Goal: Task Accomplishment & Management: Manage account settings

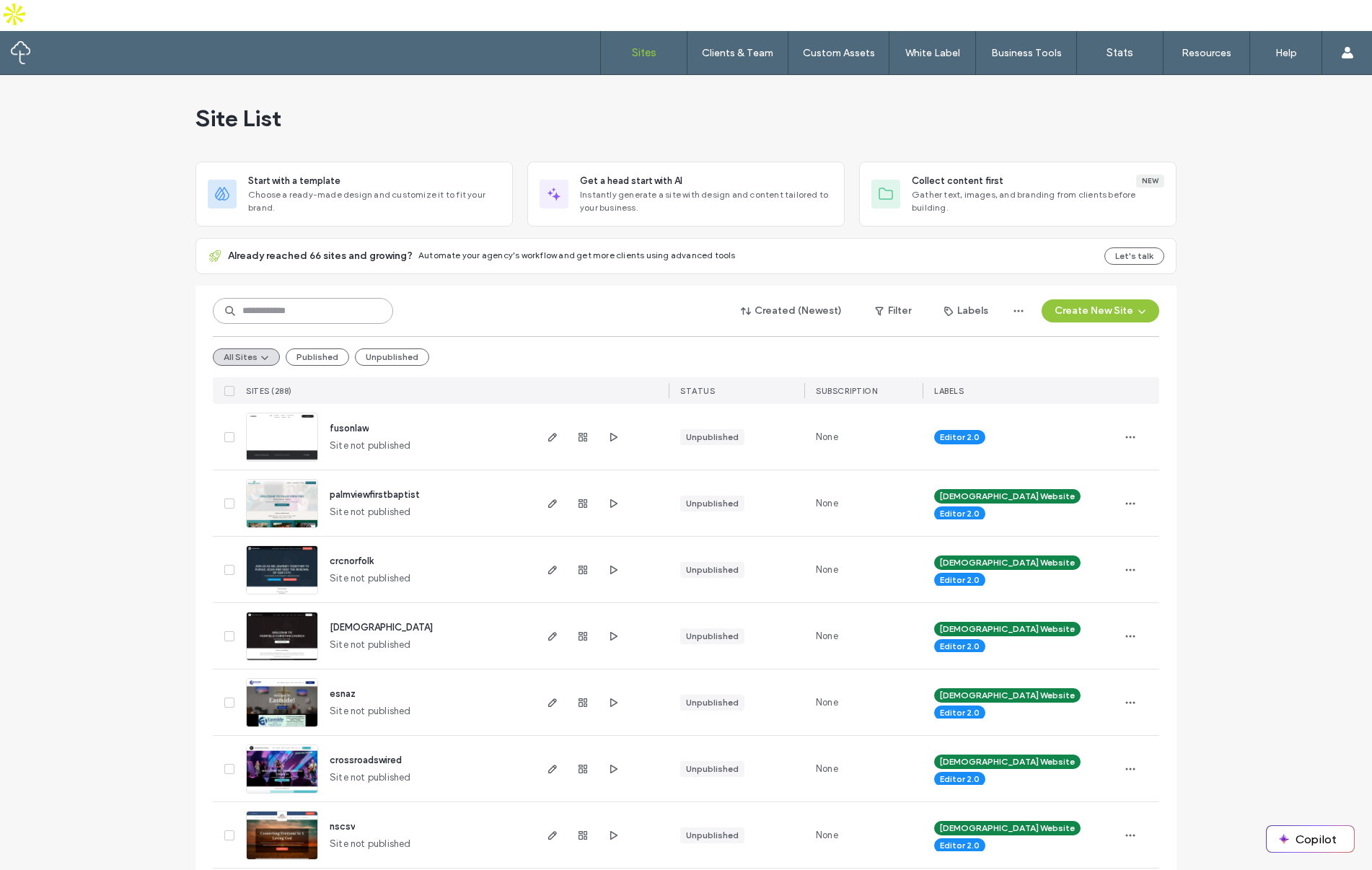
click at [282, 298] on input at bounding box center [303, 311] width 181 height 26
click at [338, 298] on input "**********" at bounding box center [303, 311] width 181 height 26
click at [338, 298] on input "**********" at bounding box center [303, 311] width 181 height 26
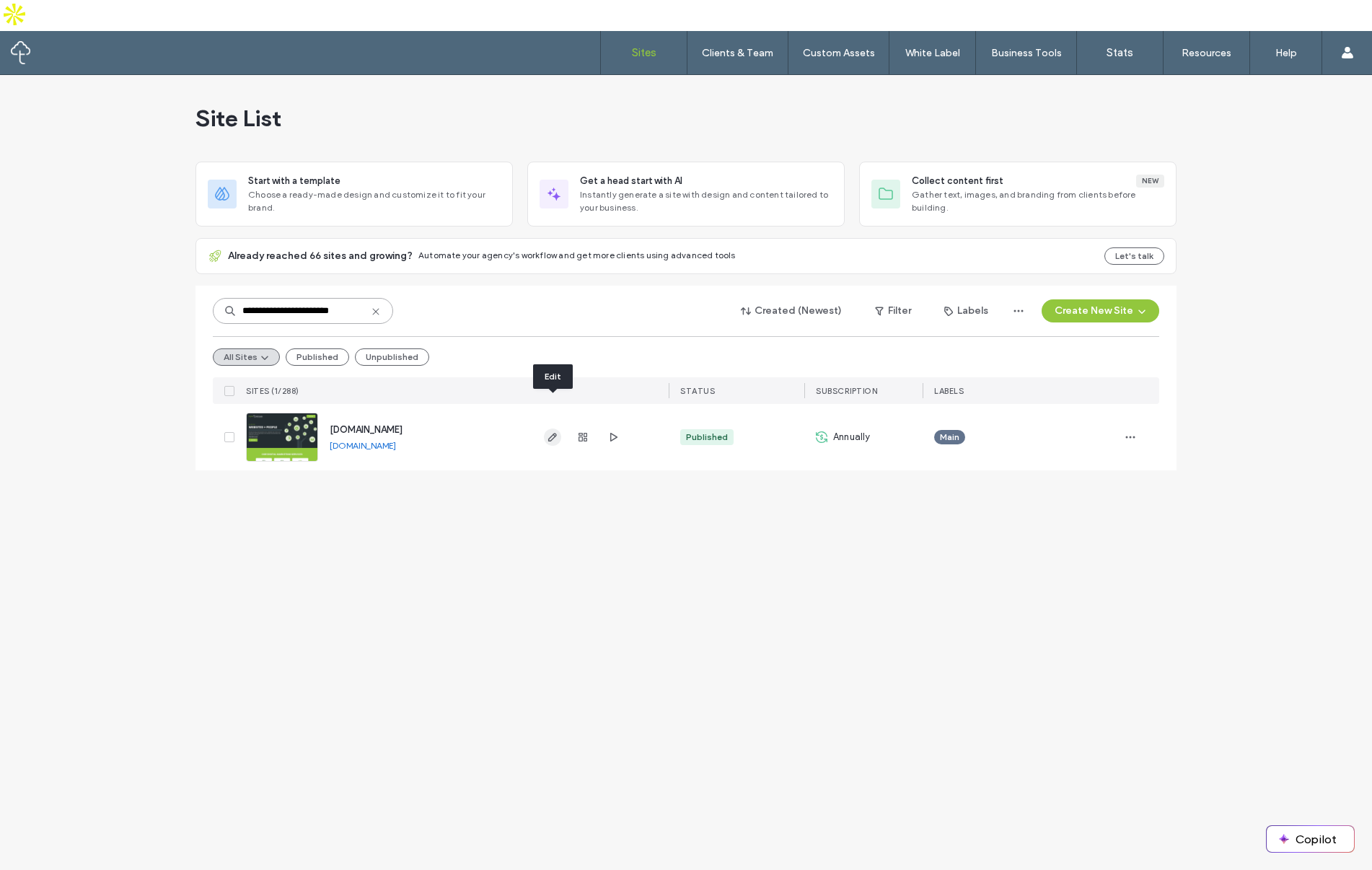
type input "**********"
click at [553, 431] on icon "button" at bounding box center [552, 437] width 12 height 12
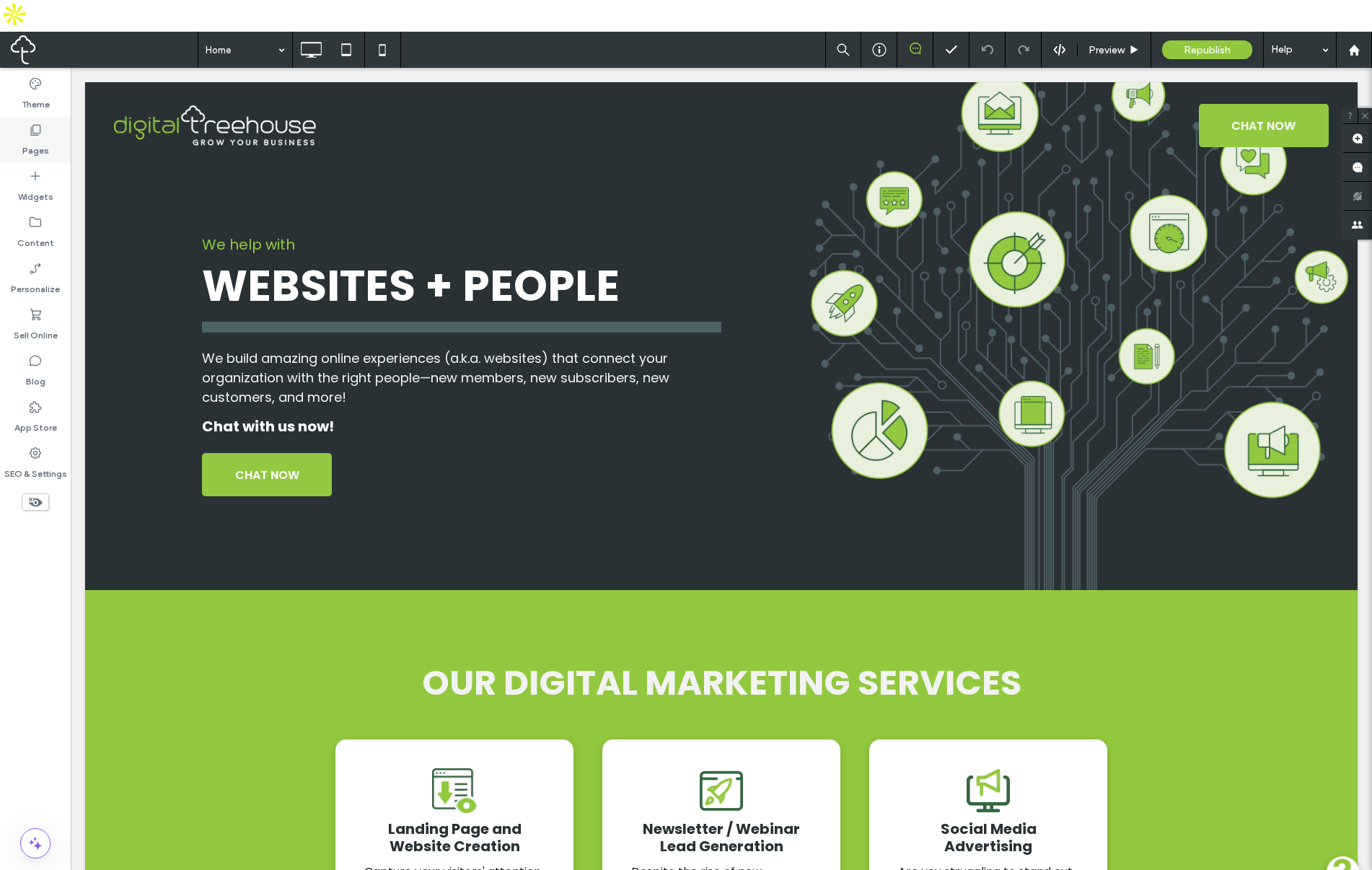
click at [37, 137] on label "Pages" at bounding box center [36, 147] width 27 height 21
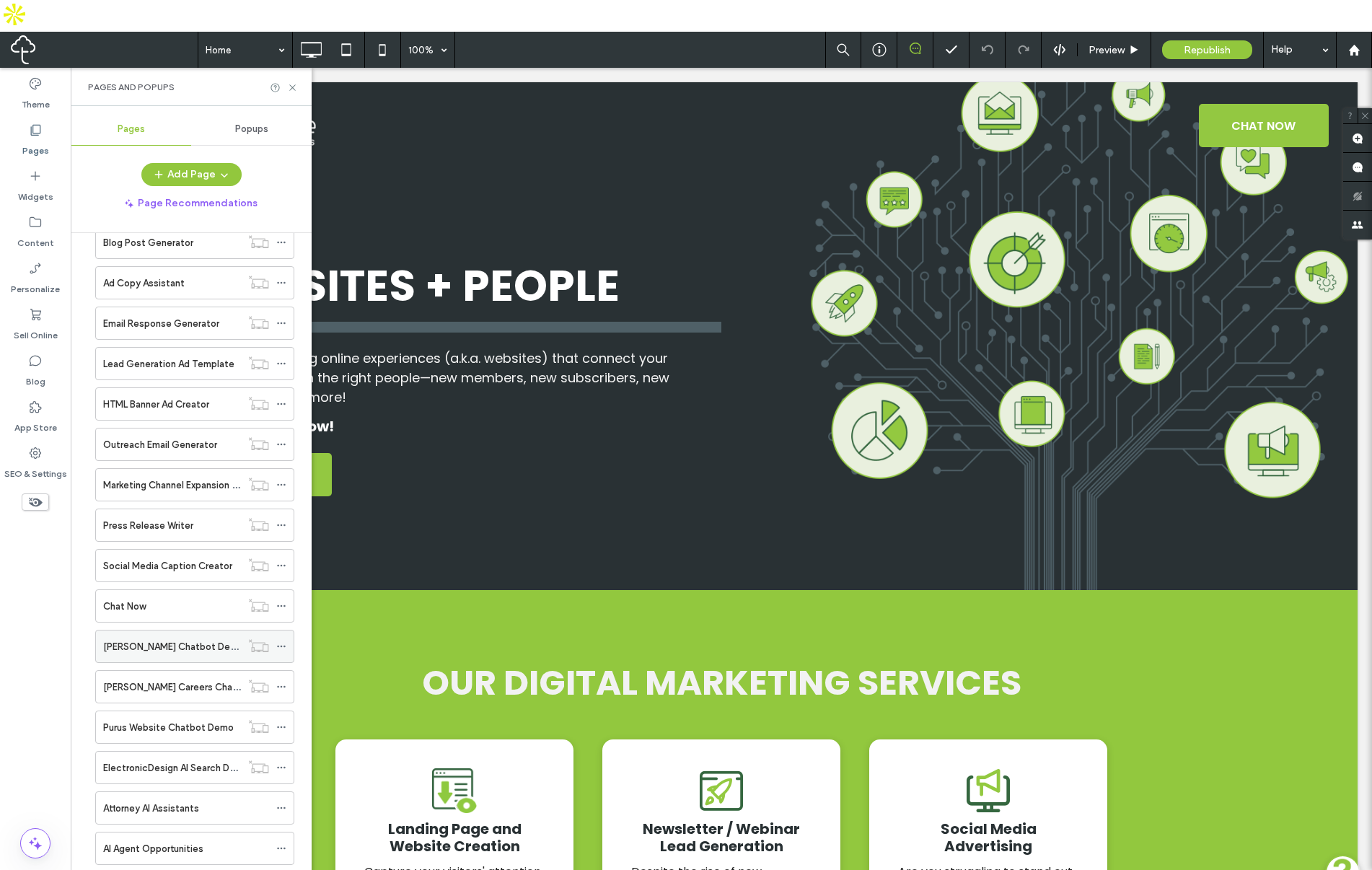
scroll to position [1169, 0]
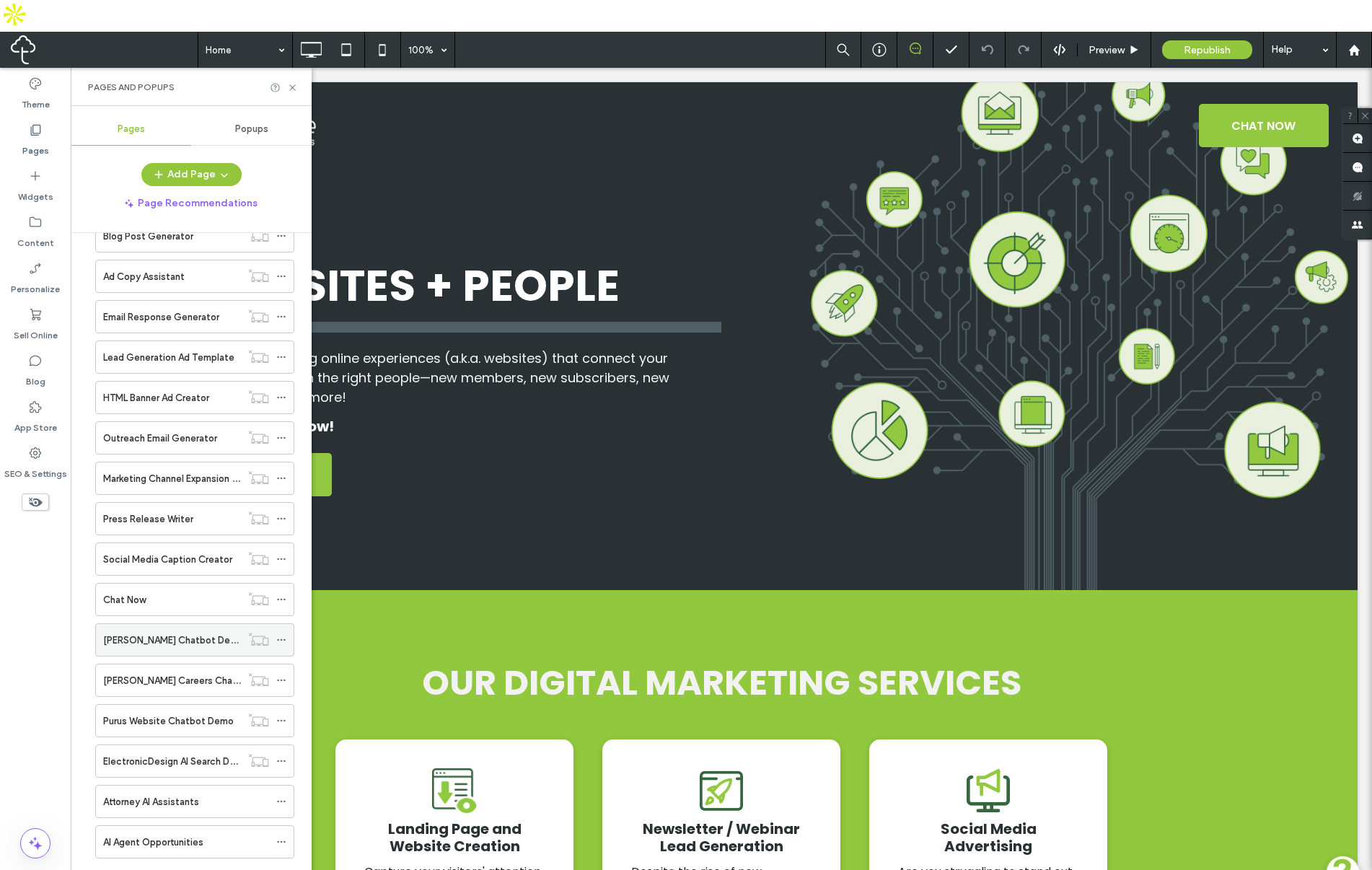
click at [276, 635] on icon at bounding box center [281, 640] width 10 height 10
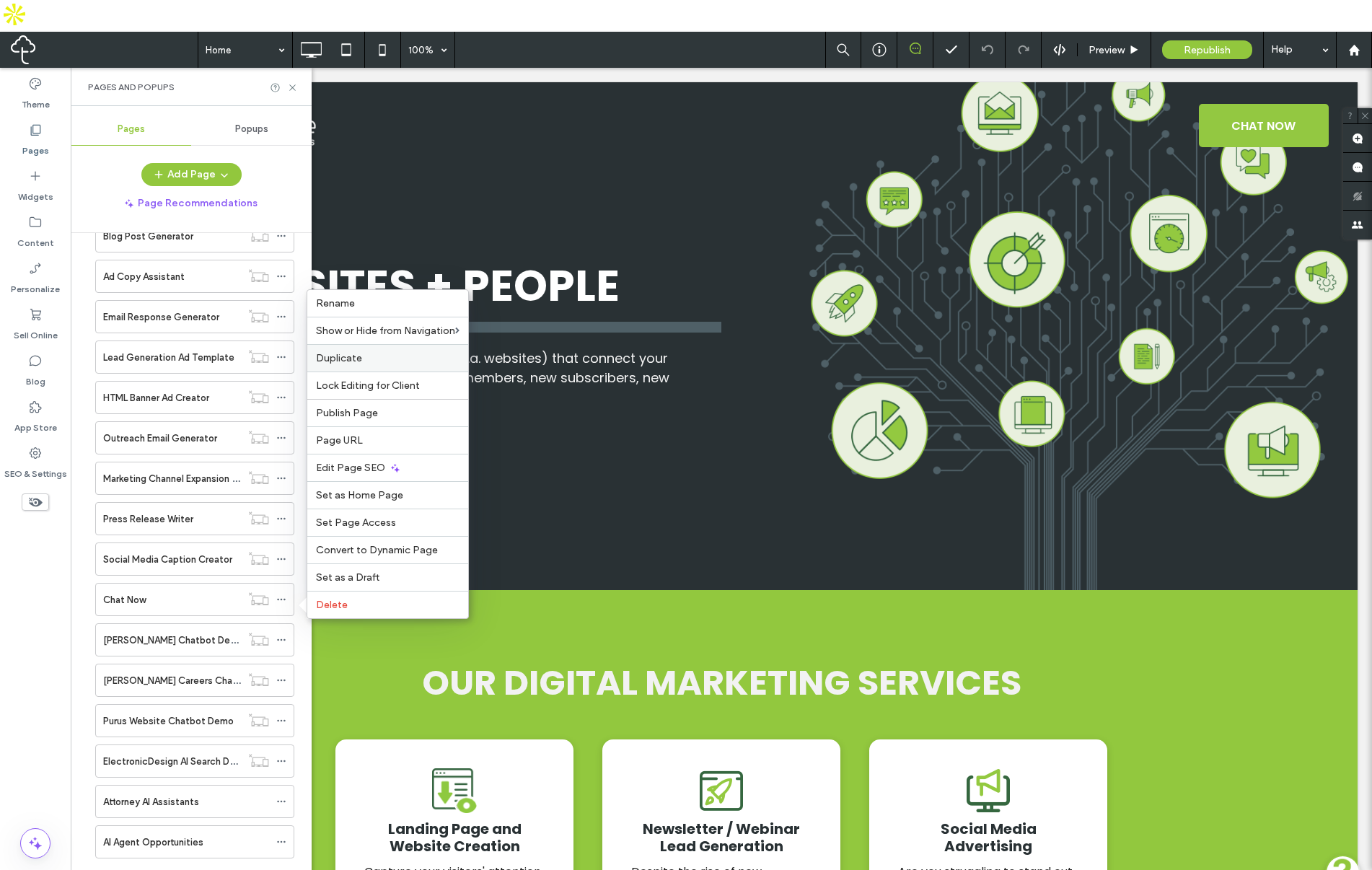
click at [335, 364] on span "Duplicate" at bounding box center [338, 358] width 47 height 13
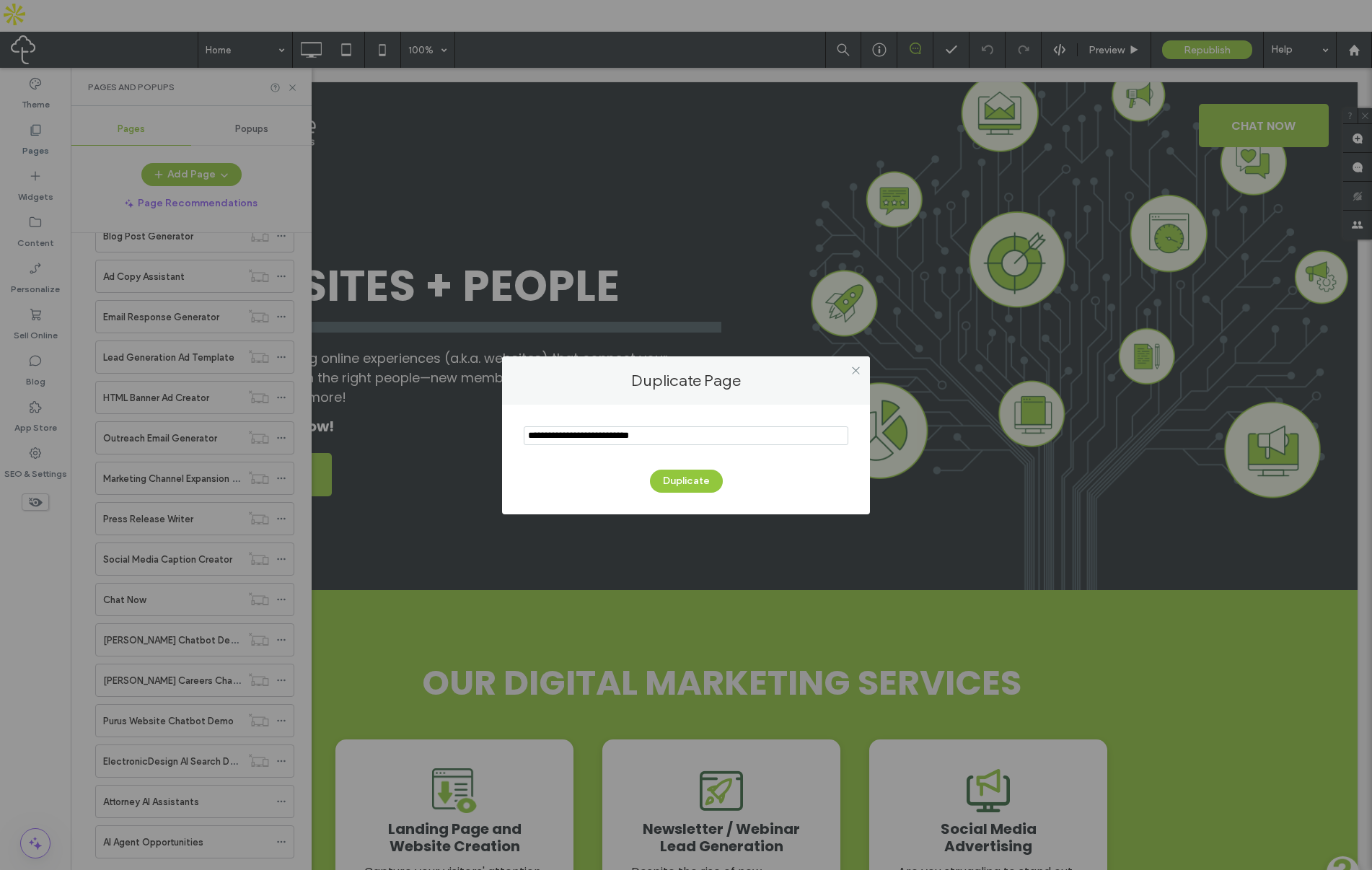
drag, startPoint x: 594, startPoint y: 431, endPoint x: 478, endPoint y: 428, distance: 116.0
click at [478, 428] on div "Duplicate Page Duplicate" at bounding box center [686, 435] width 1372 height 870
type input "**********"
click at [699, 480] on button "Duplicate" at bounding box center [686, 480] width 73 height 23
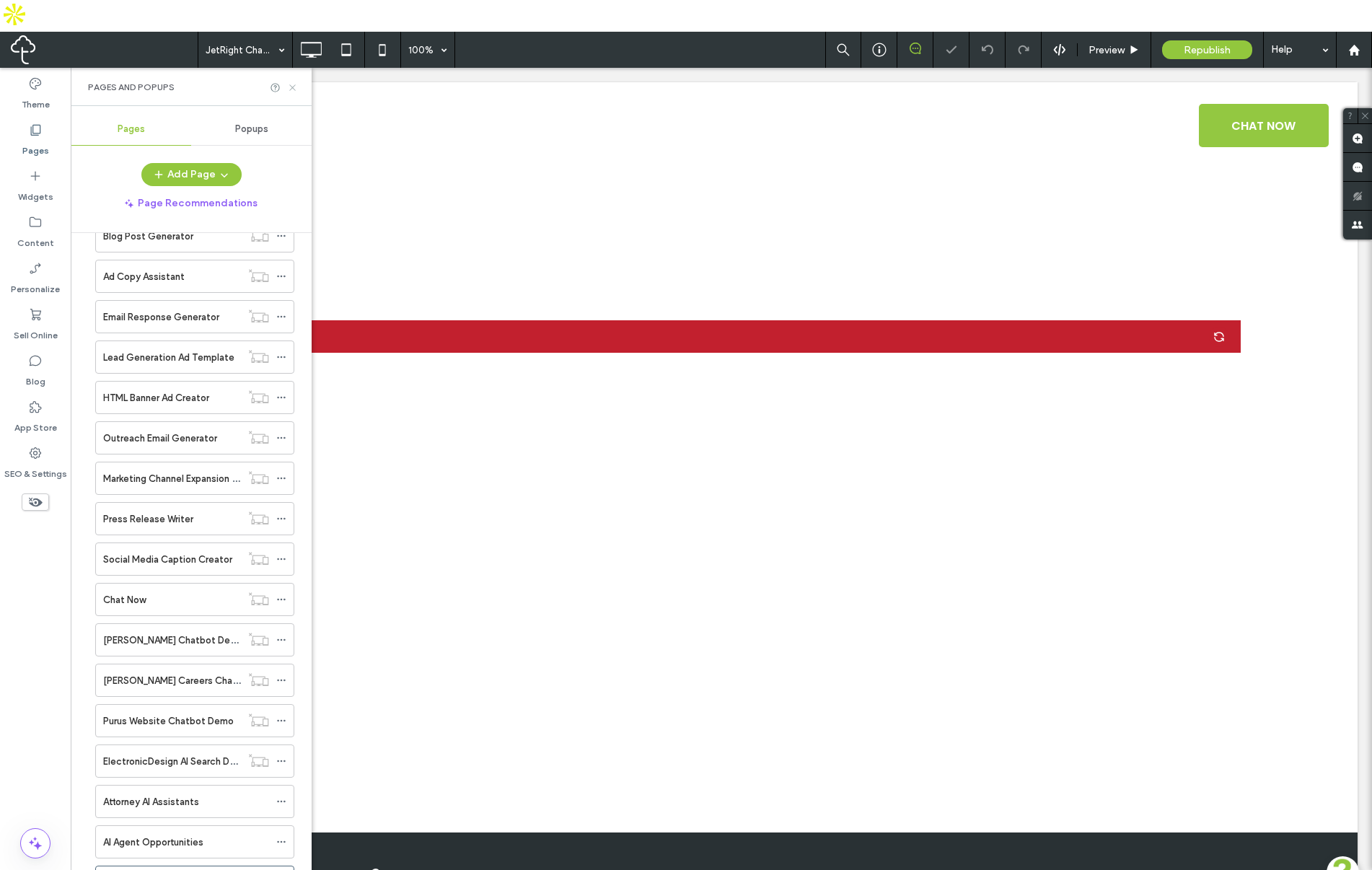
click at [295, 82] on icon at bounding box center [293, 88] width 11 height 11
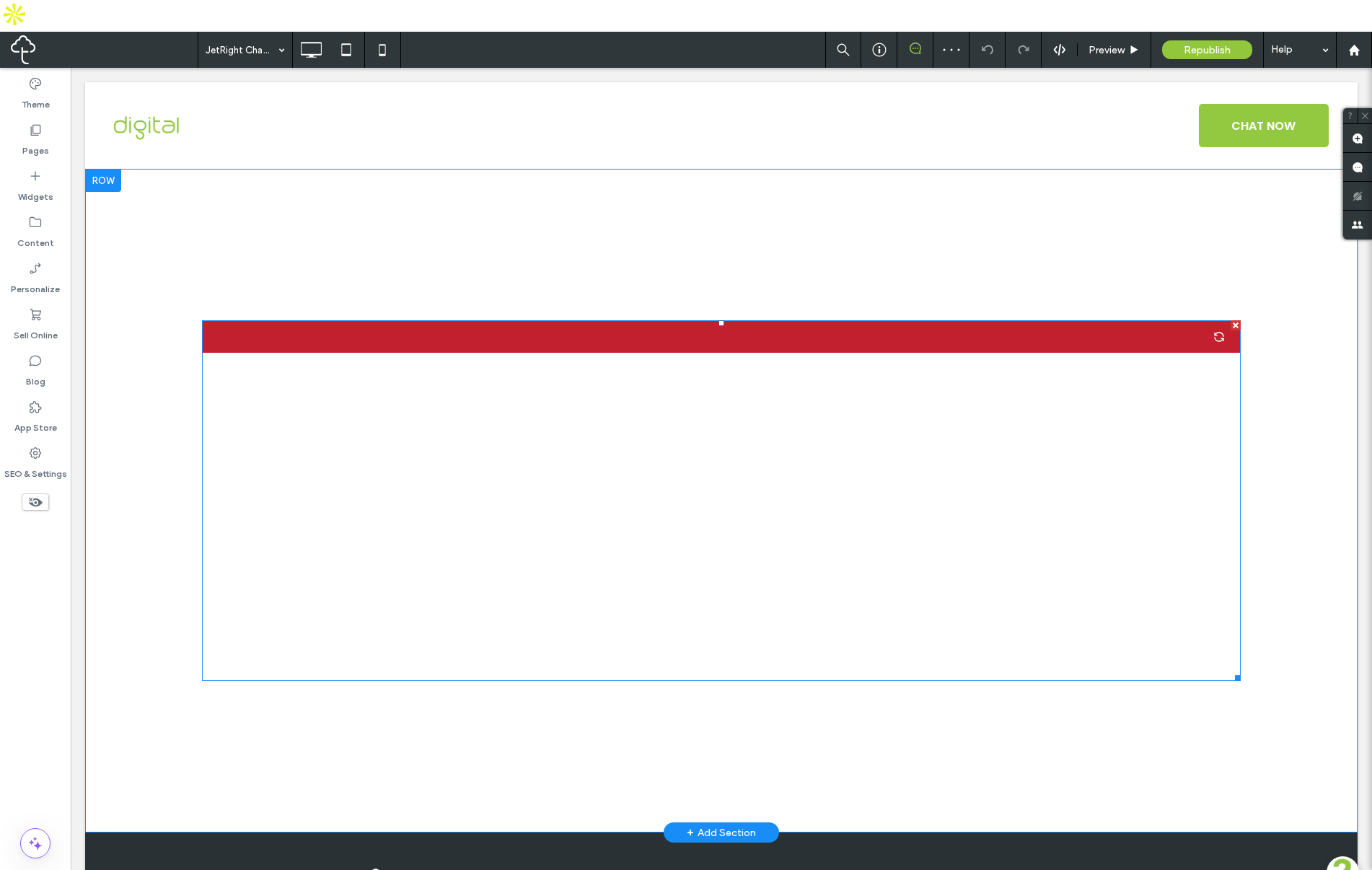
click at [379, 421] on span at bounding box center [721, 500] width 1039 height 360
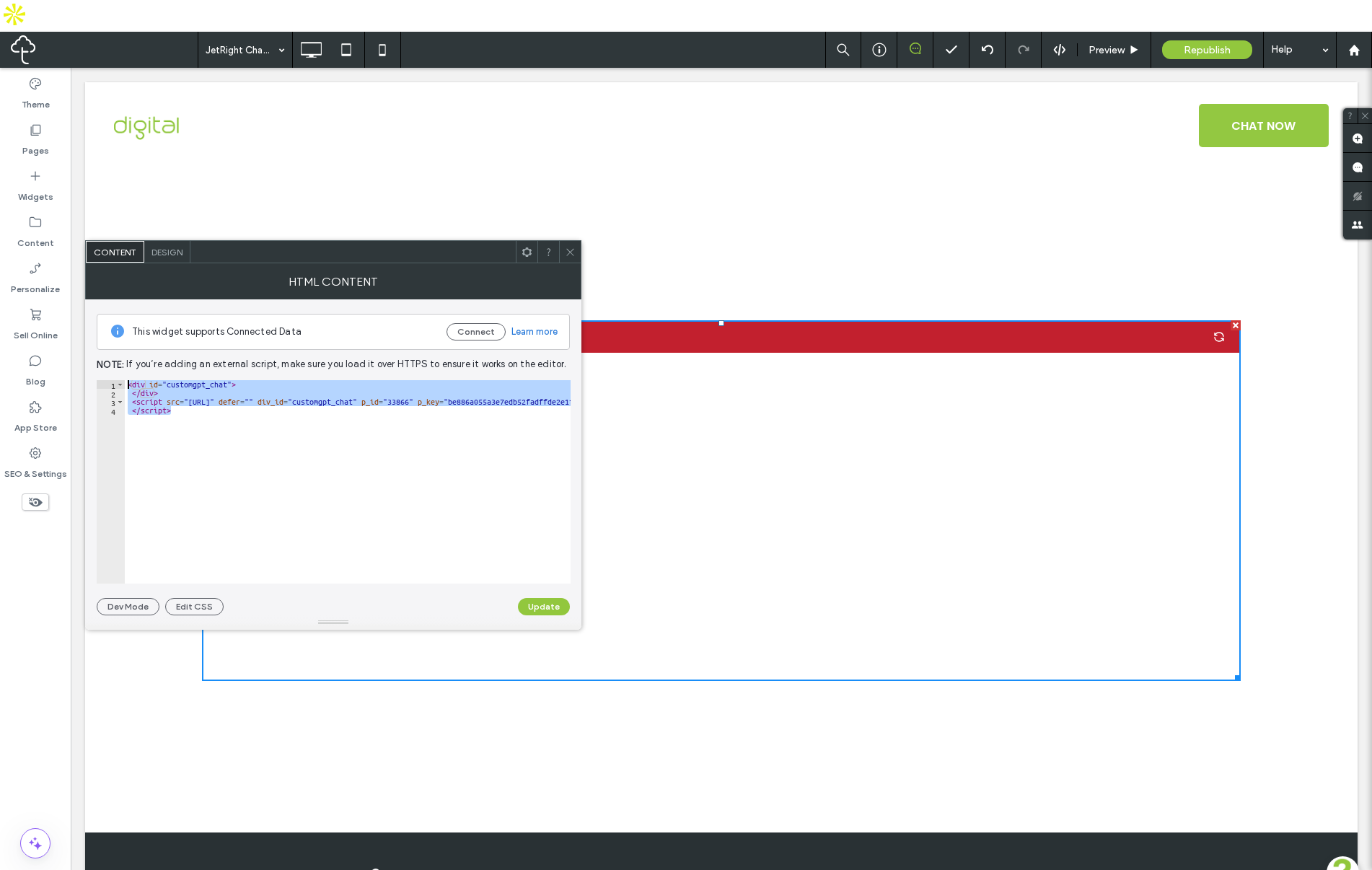
drag, startPoint x: 175, startPoint y: 405, endPoint x: 122, endPoint y: 379, distance: 59.0
click at [122, 379] on div "This widget supports Connected Data Connect Learn more Note: If you’re adding a…" at bounding box center [334, 457] width 473 height 316
paste textarea "**********"
type textarea "**********"
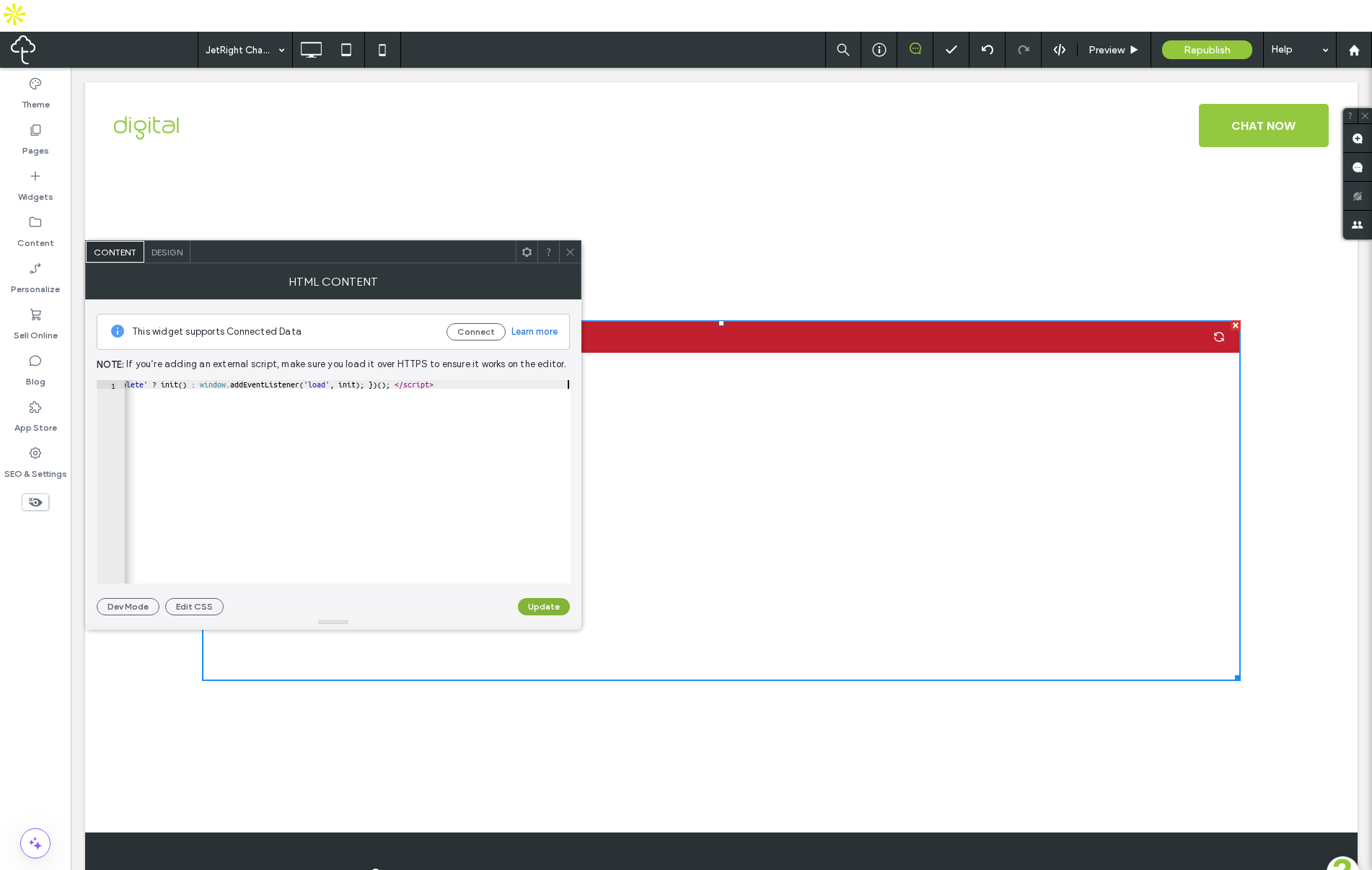
click at [551, 610] on button "Update" at bounding box center [544, 607] width 52 height 17
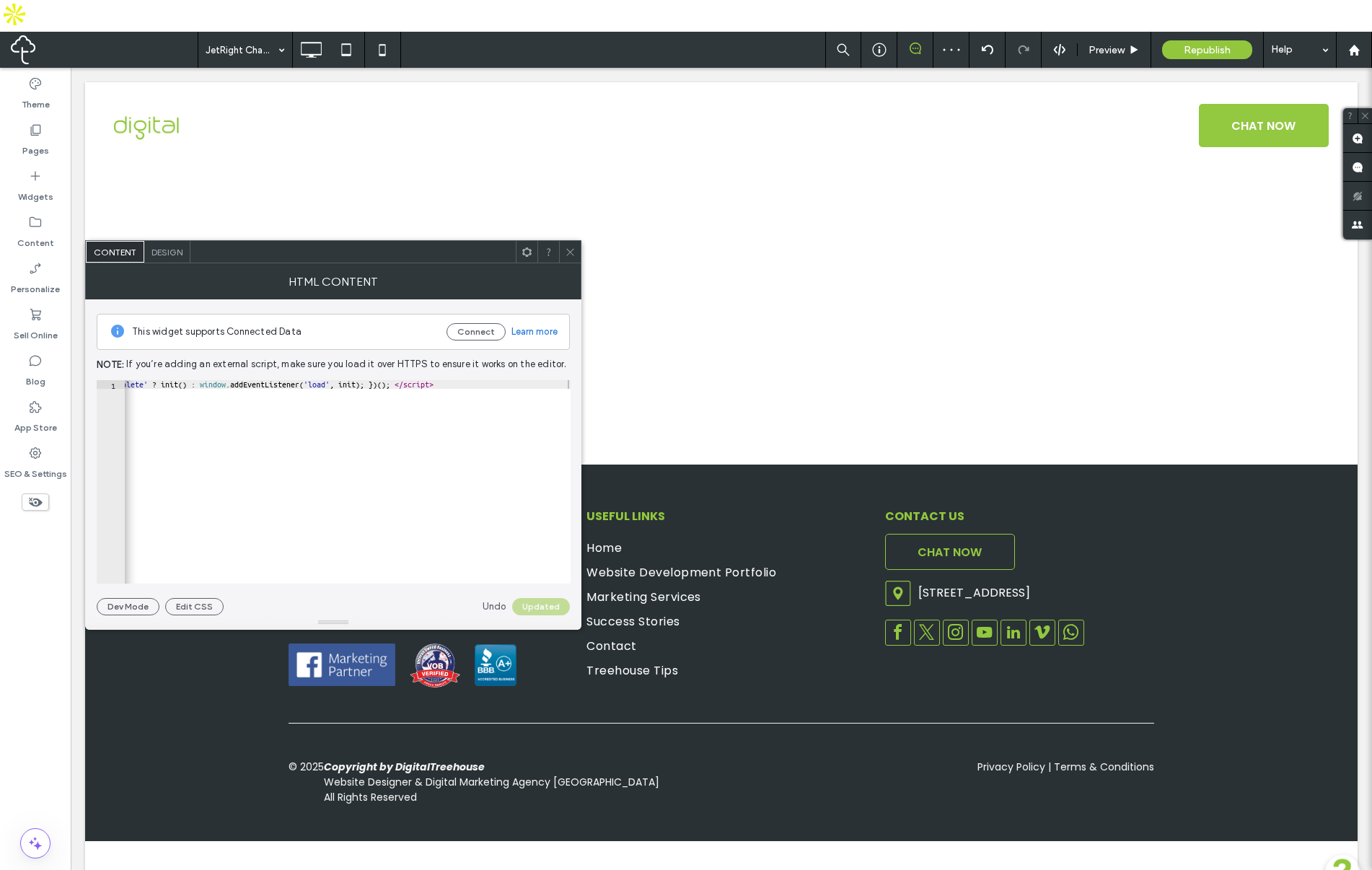
click at [564, 252] on div at bounding box center [570, 251] width 21 height 21
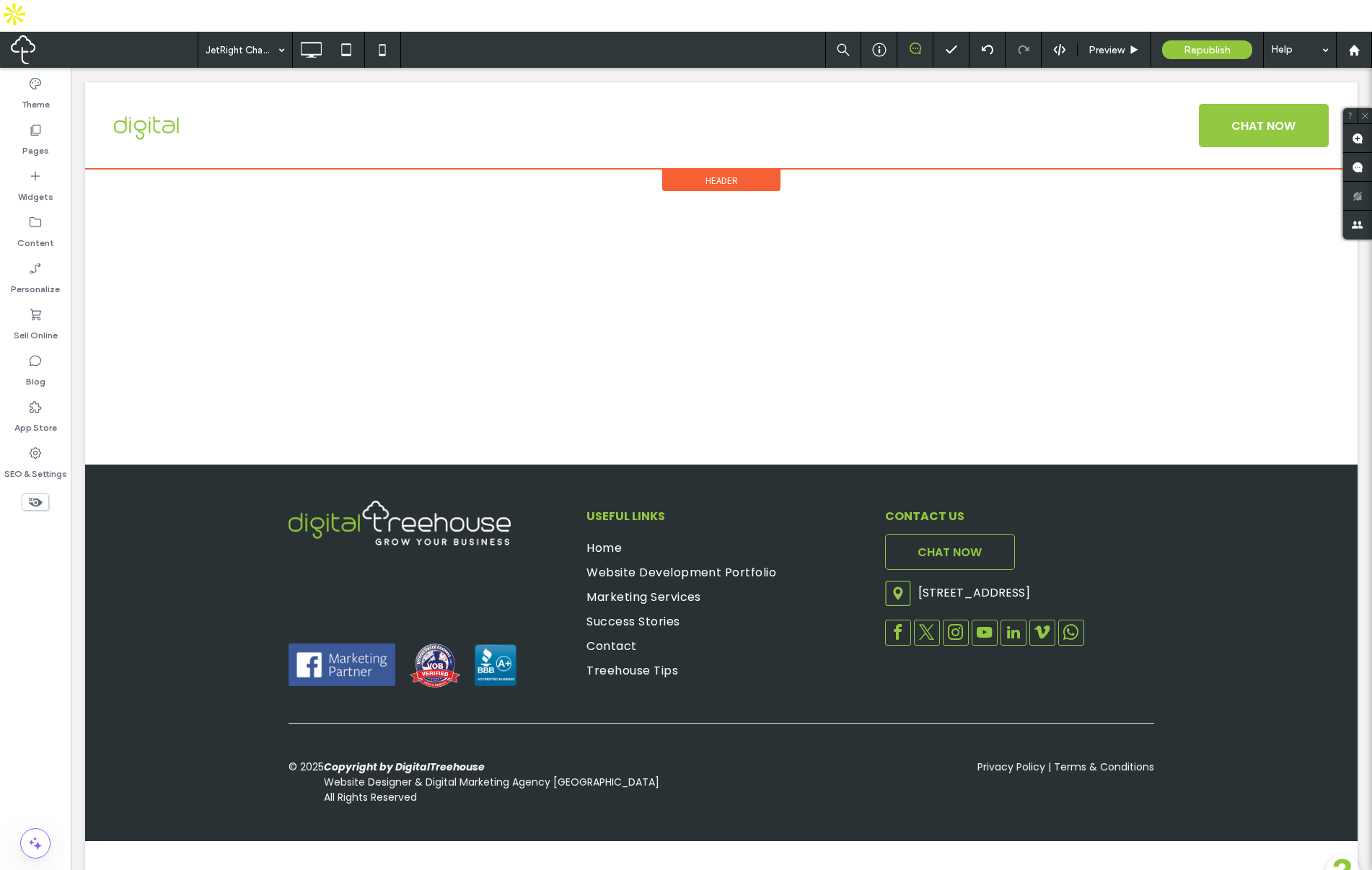
click at [691, 178] on div "Header" at bounding box center [721, 180] width 118 height 21
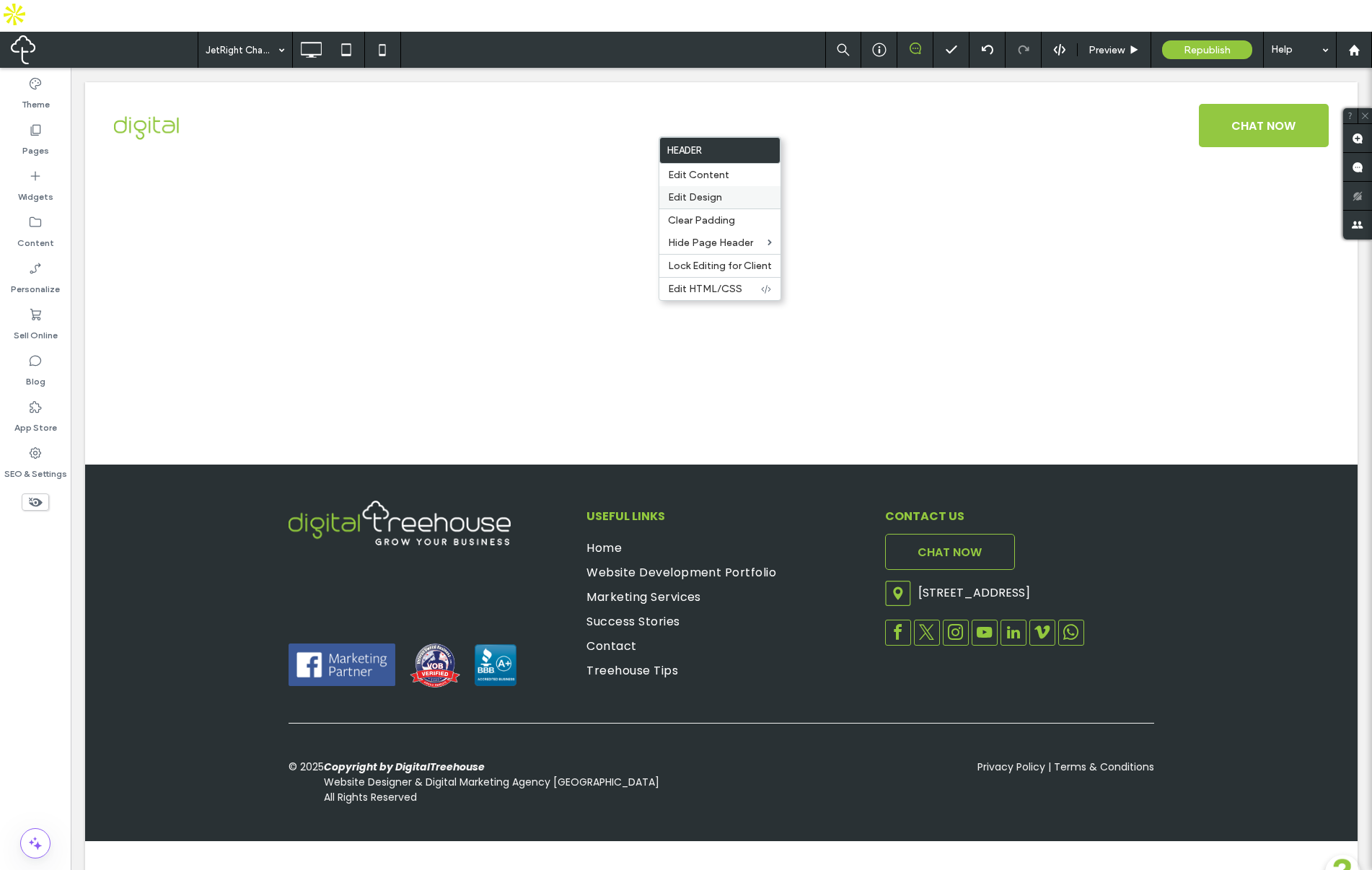
click at [684, 192] on span "Edit Design" at bounding box center [695, 197] width 54 height 13
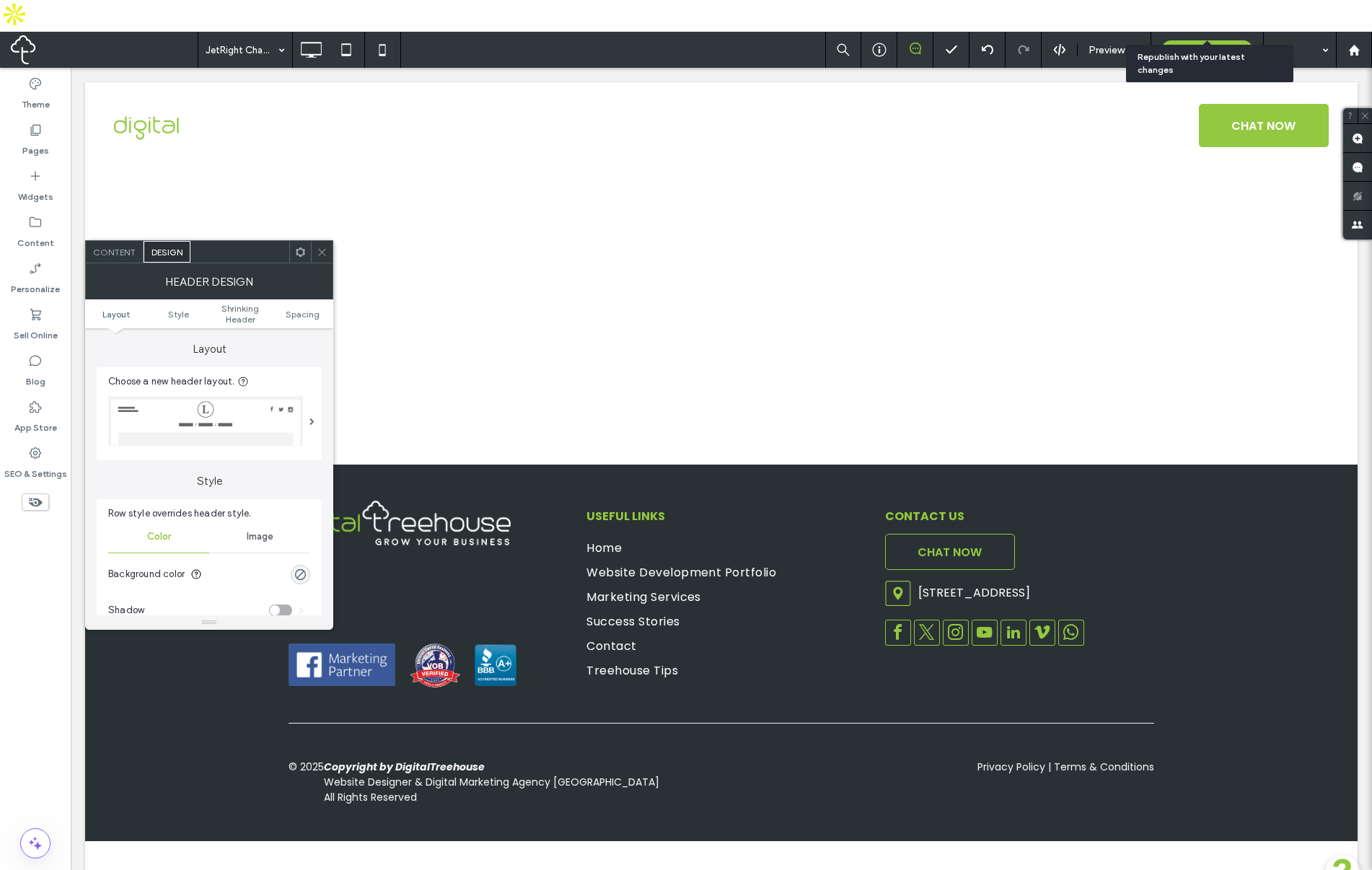
click at [1210, 44] on span "Republish" at bounding box center [1206, 50] width 47 height 13
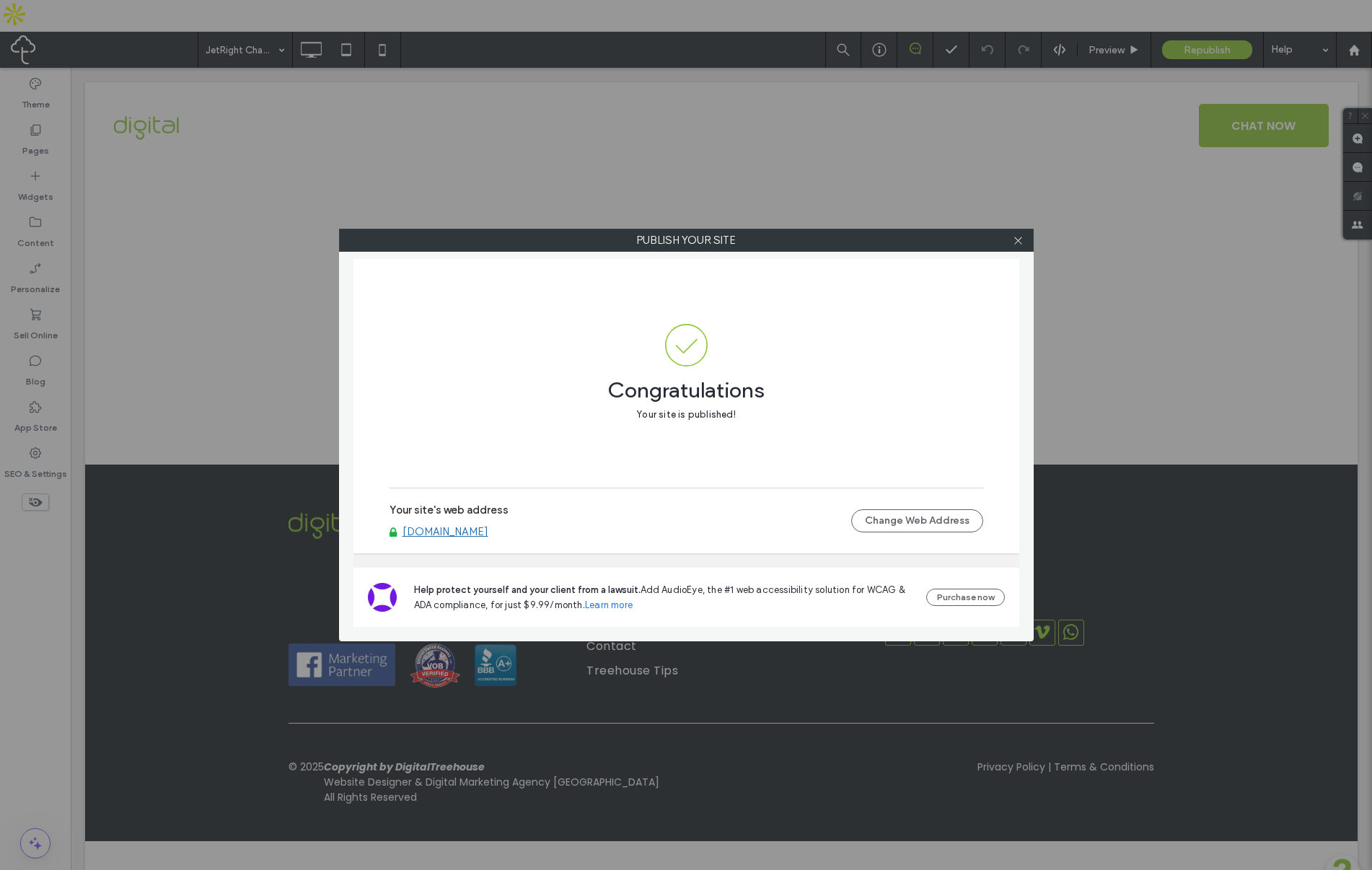
click at [432, 532] on link "[DOMAIN_NAME]" at bounding box center [445, 532] width 86 height 13
click at [1016, 240] on icon at bounding box center [1019, 241] width 11 height 11
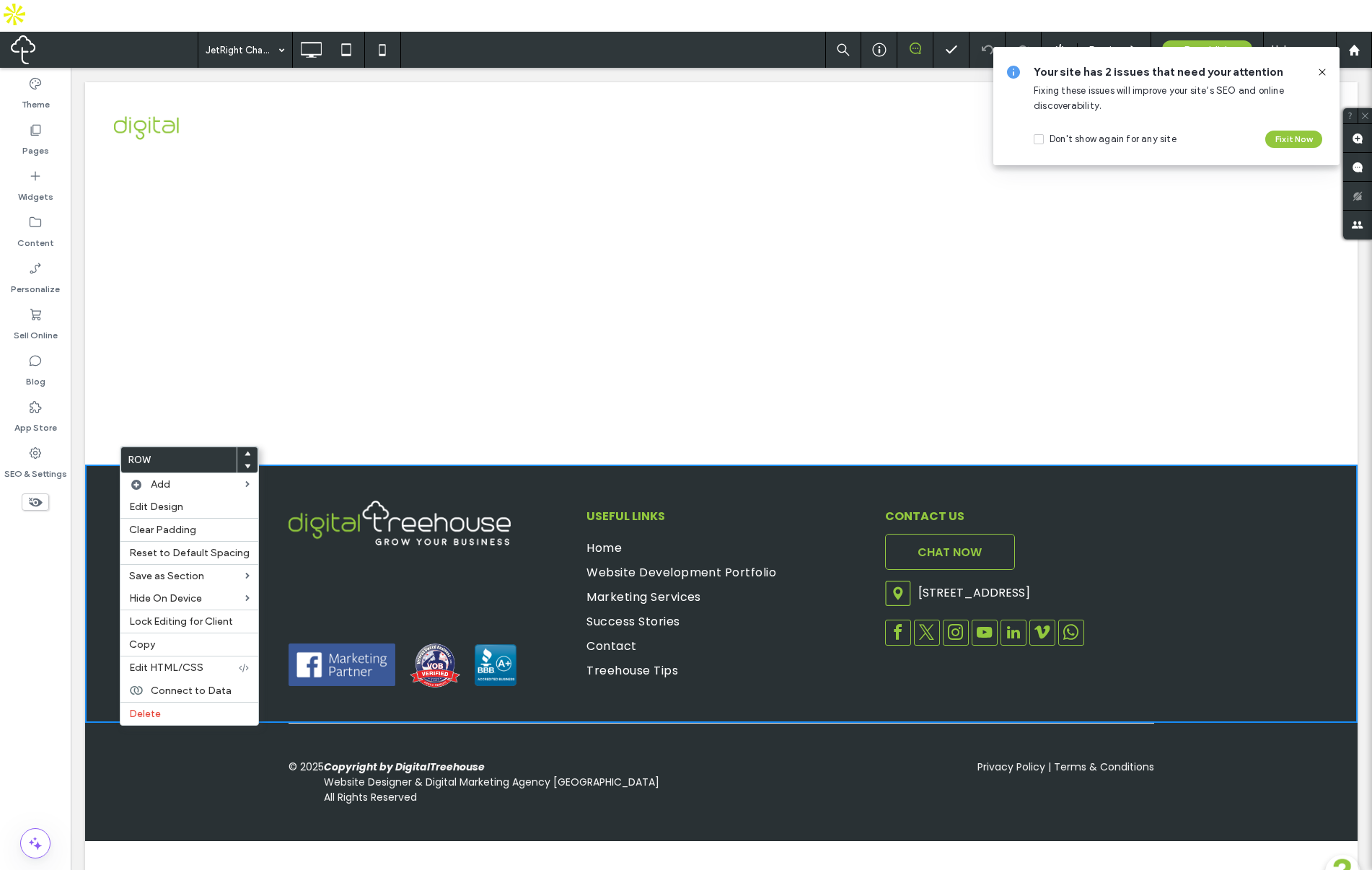
click at [220, 413] on div "Click To Paste Row + Add Section" at bounding box center [721, 316] width 1273 height 296
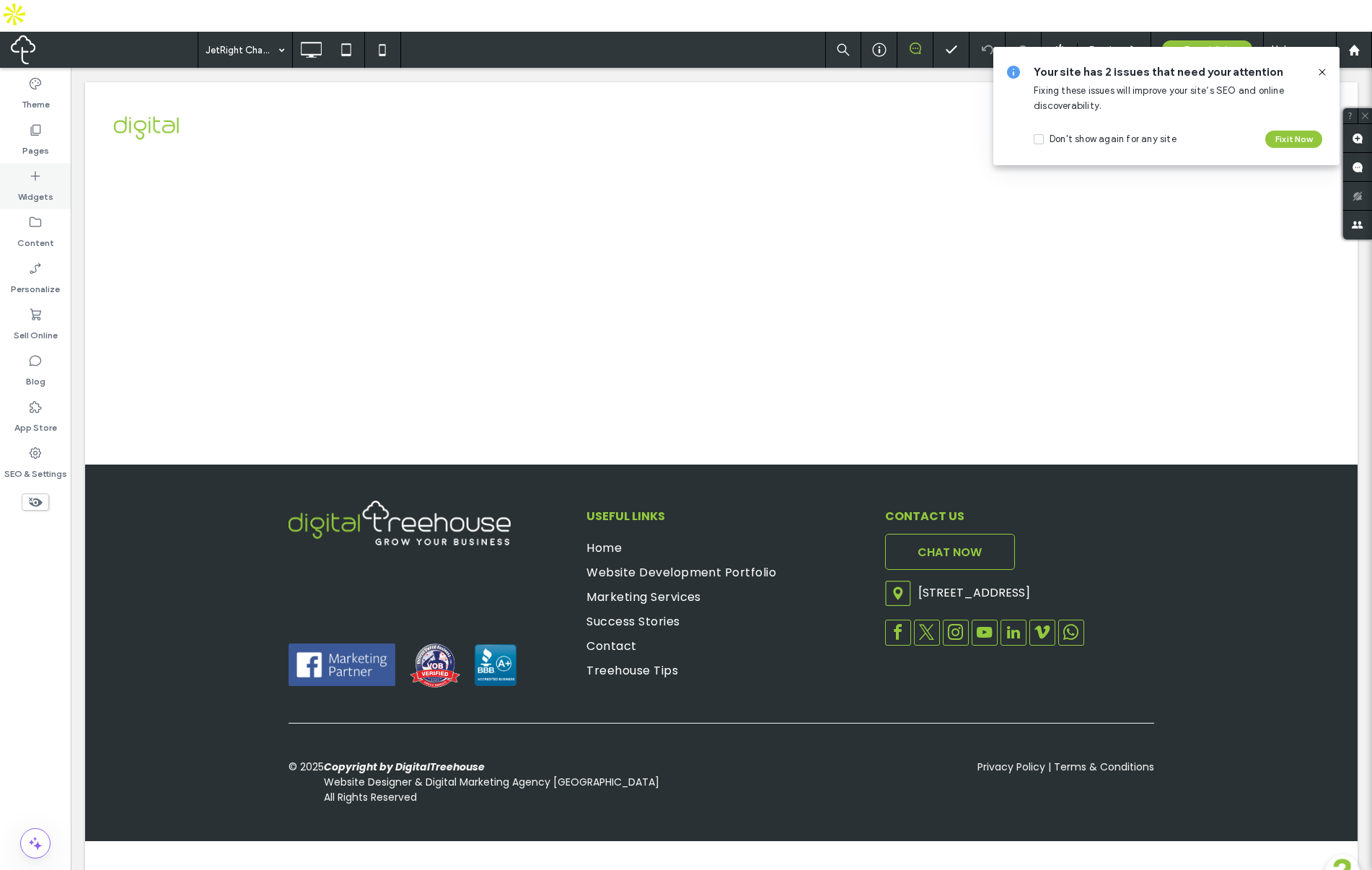
click at [35, 183] on label "Widgets" at bounding box center [36, 193] width 36 height 21
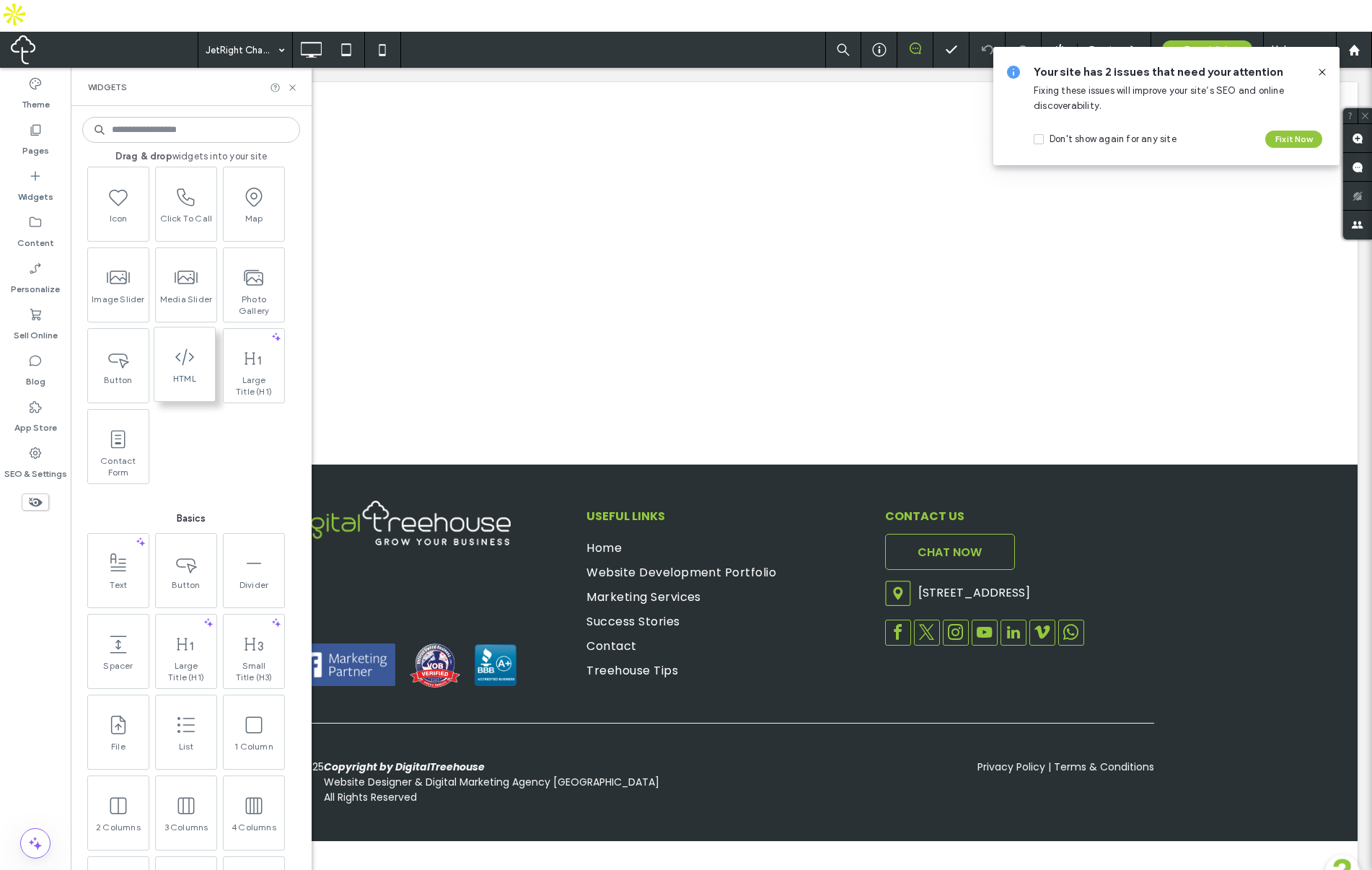
scroll to position [240, 0]
click at [30, 117] on div "Pages" at bounding box center [36, 140] width 71 height 47
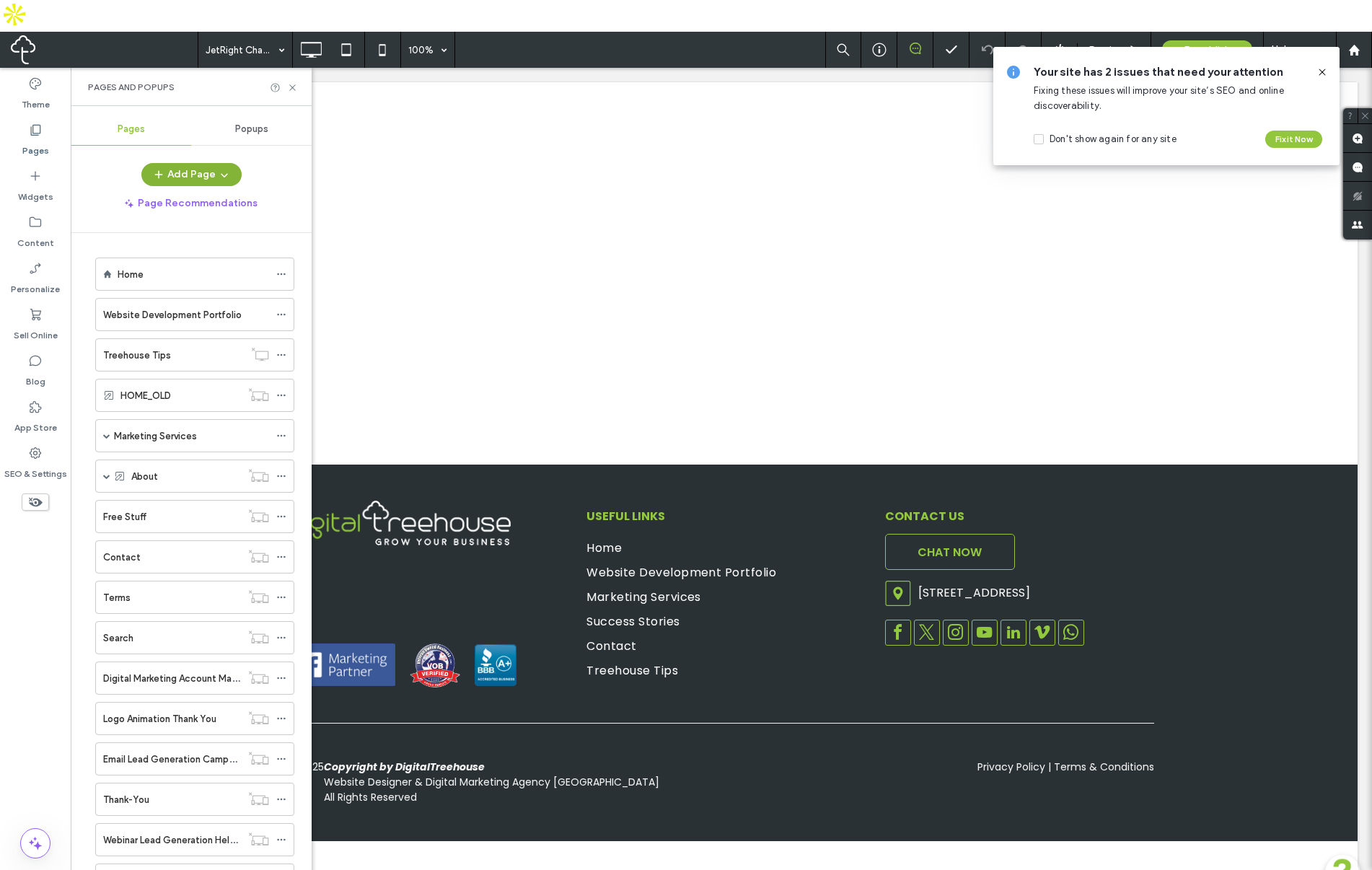
click at [182, 163] on button "Add Page" at bounding box center [191, 174] width 100 height 23
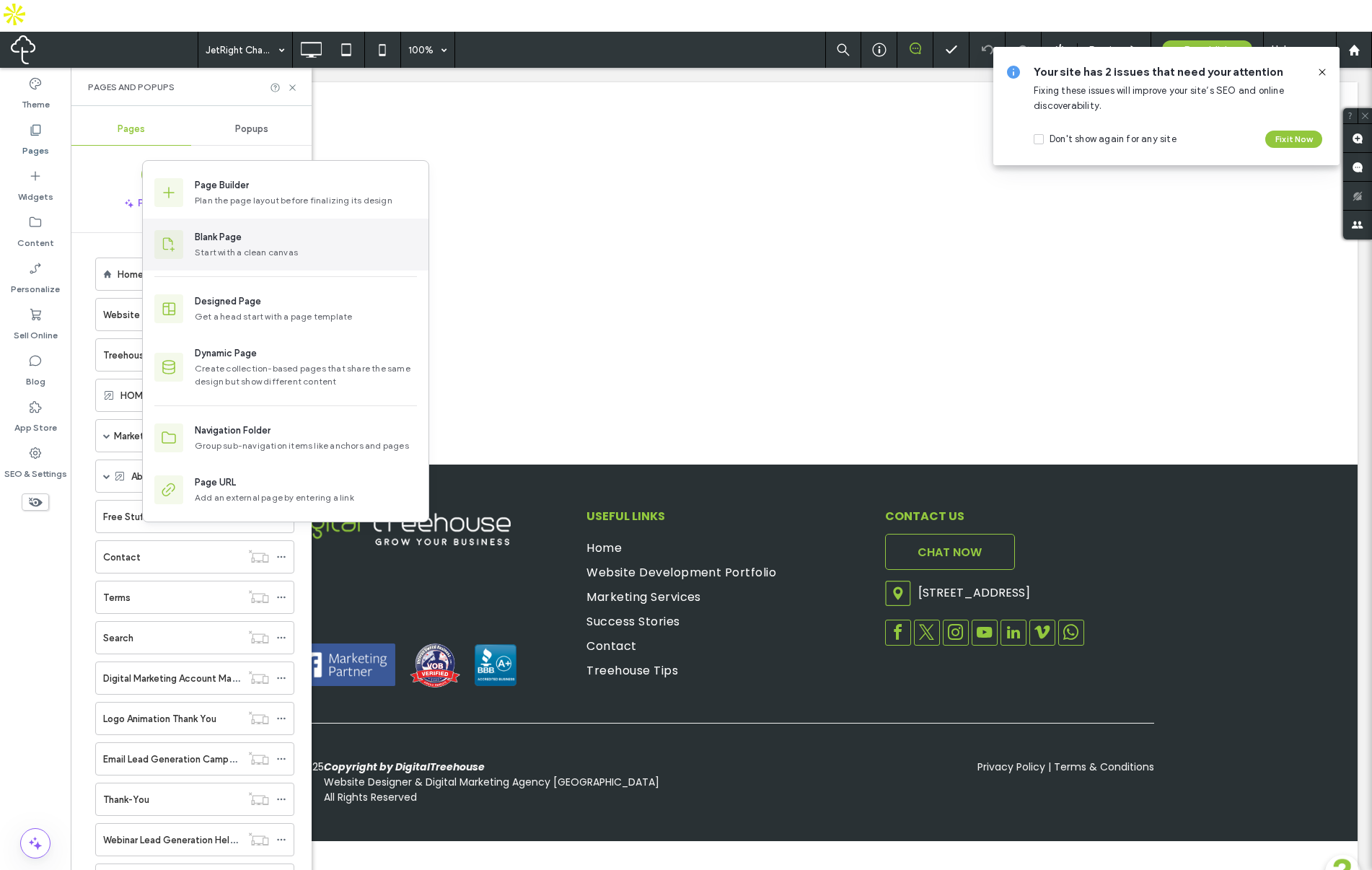
click at [235, 249] on div "Start with a clean canvas" at bounding box center [306, 252] width 222 height 13
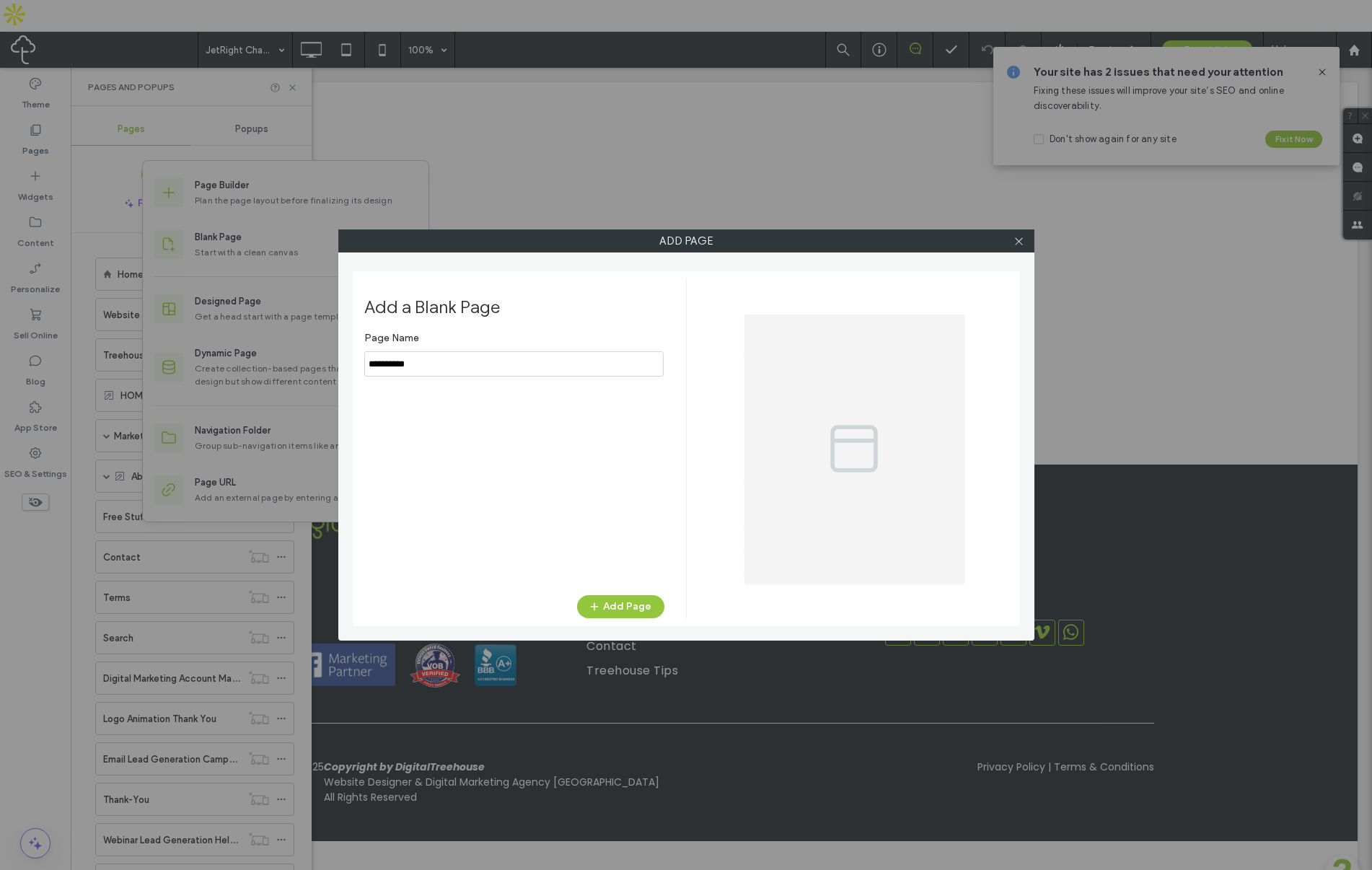
click at [553, 366] on input "notEmpty" at bounding box center [514, 364] width 299 height 25
click at [552, 366] on input "notEmpty" at bounding box center [514, 364] width 299 height 25
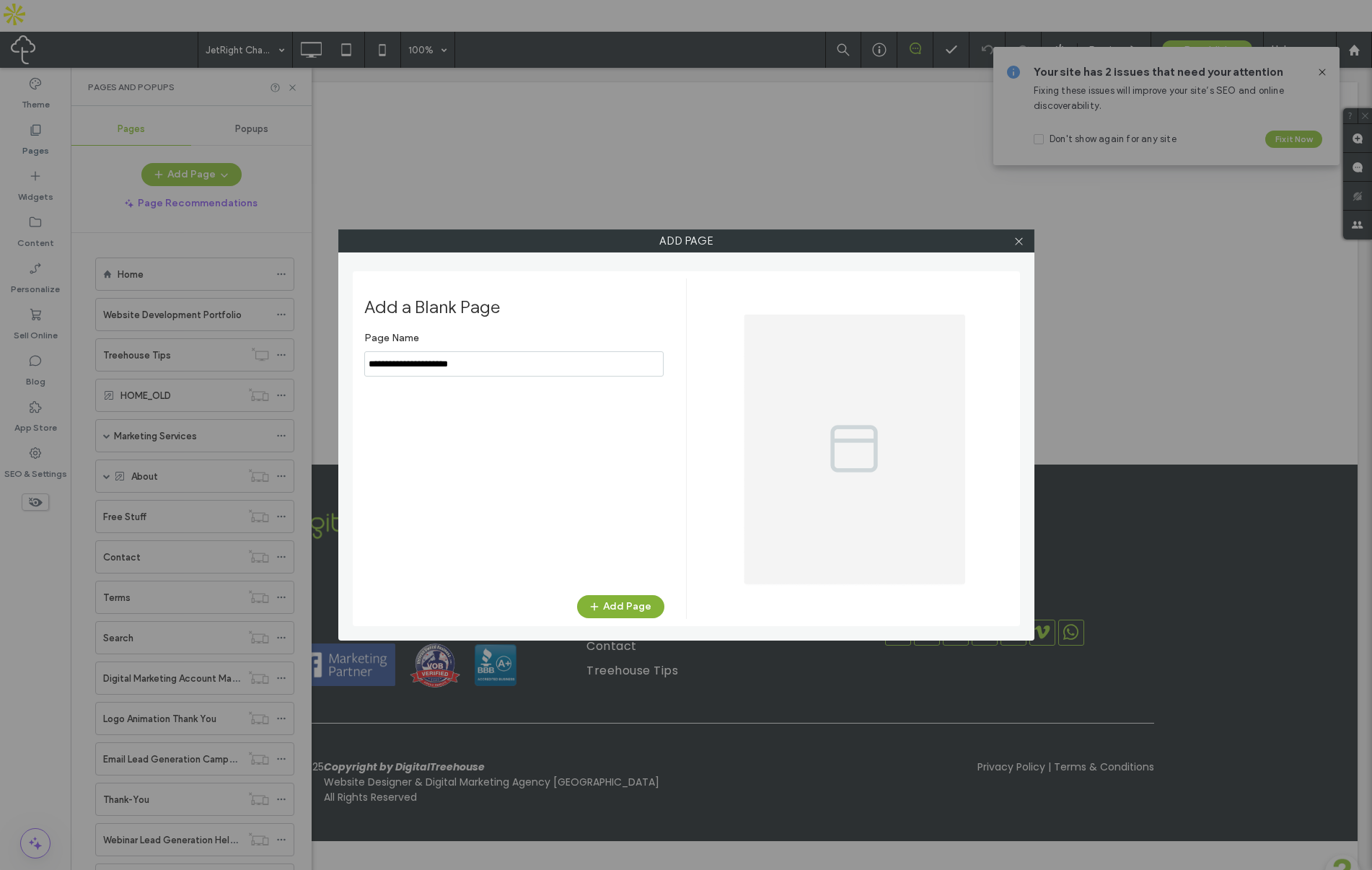
type input "**********"
click at [628, 607] on button "Add Page" at bounding box center [620, 606] width 88 height 23
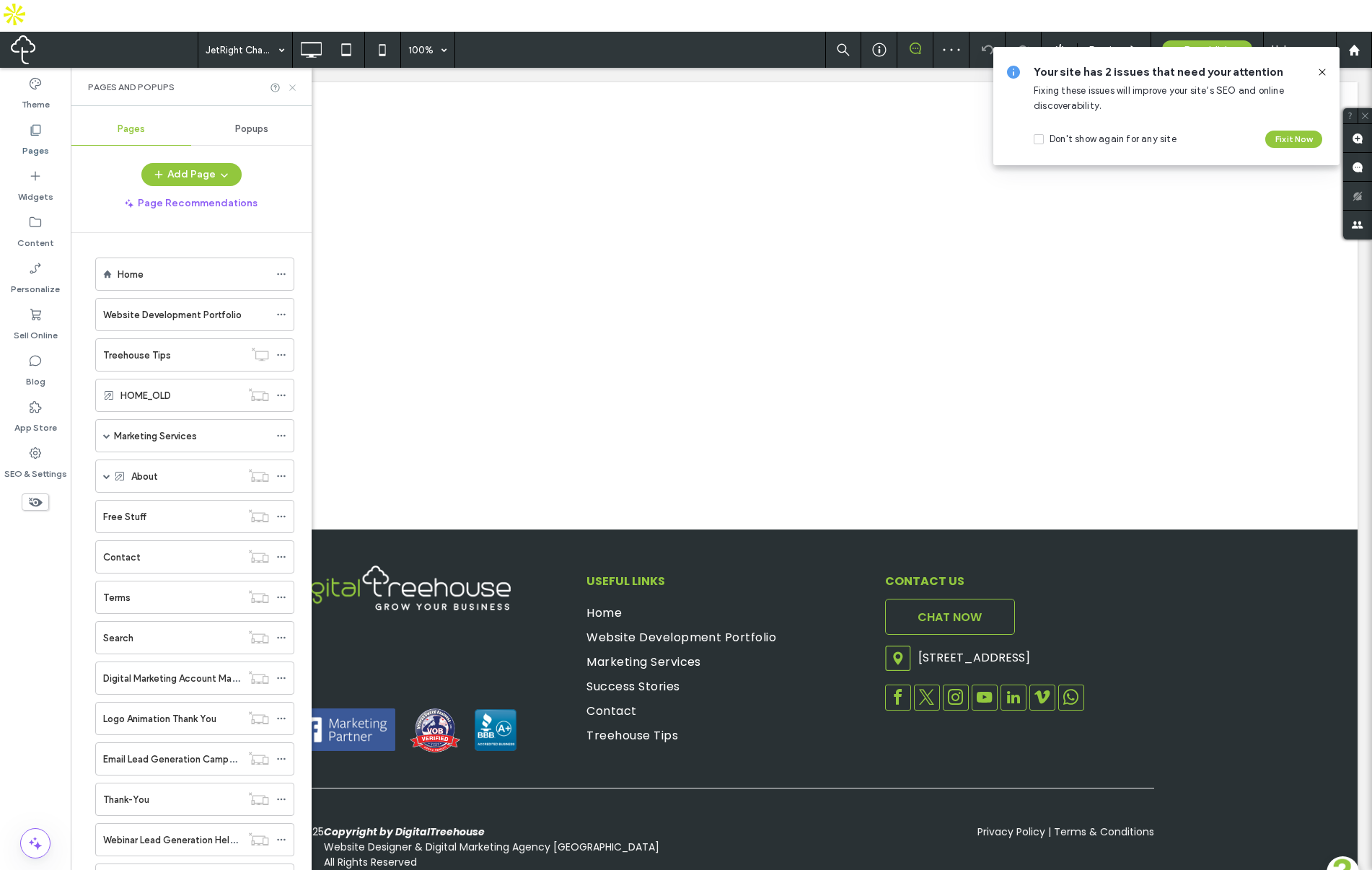
click at [292, 84] on use at bounding box center [292, 87] width 6 height 6
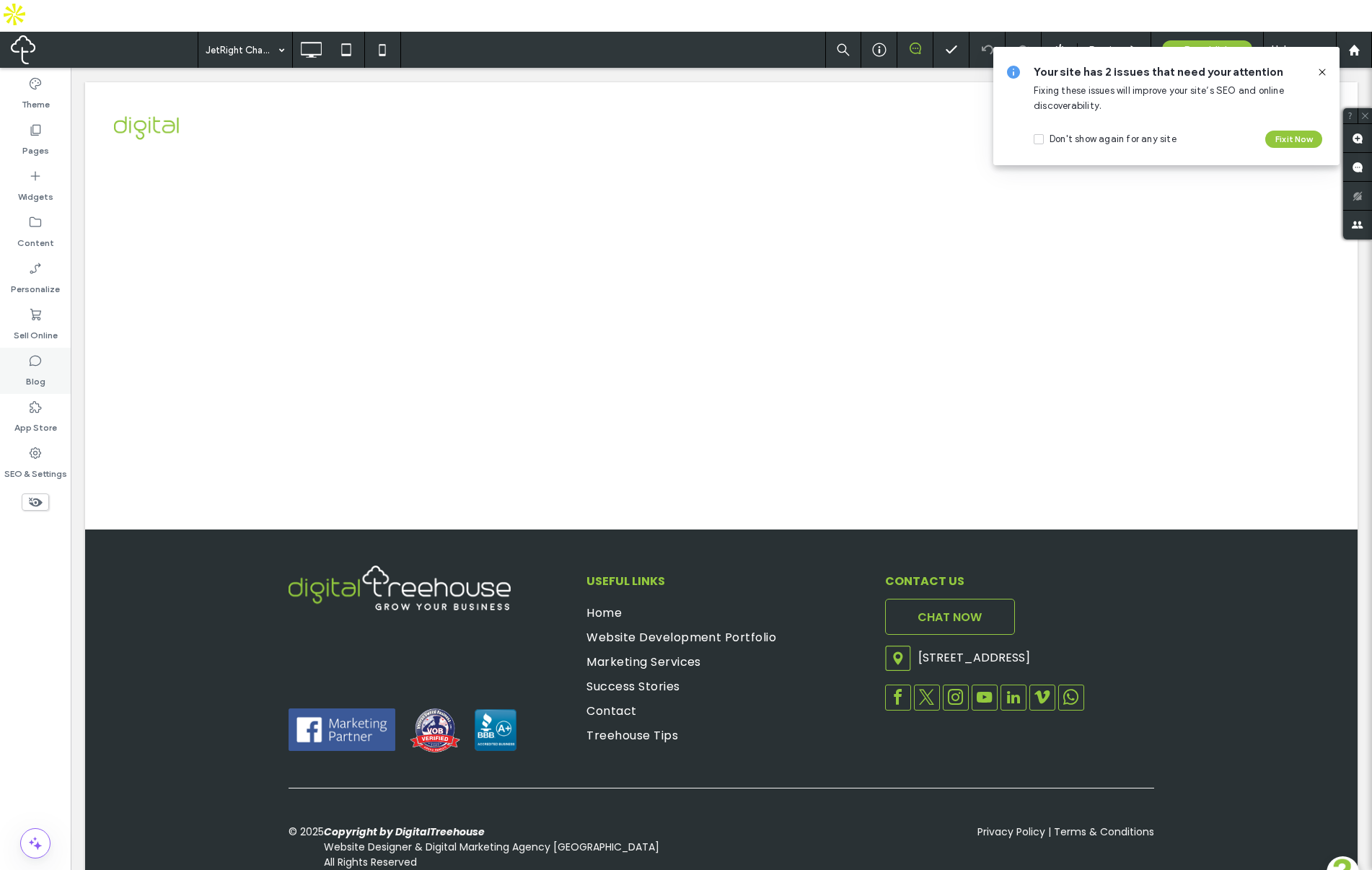
click at [32, 368] on label "Blog" at bounding box center [36, 378] width 20 height 21
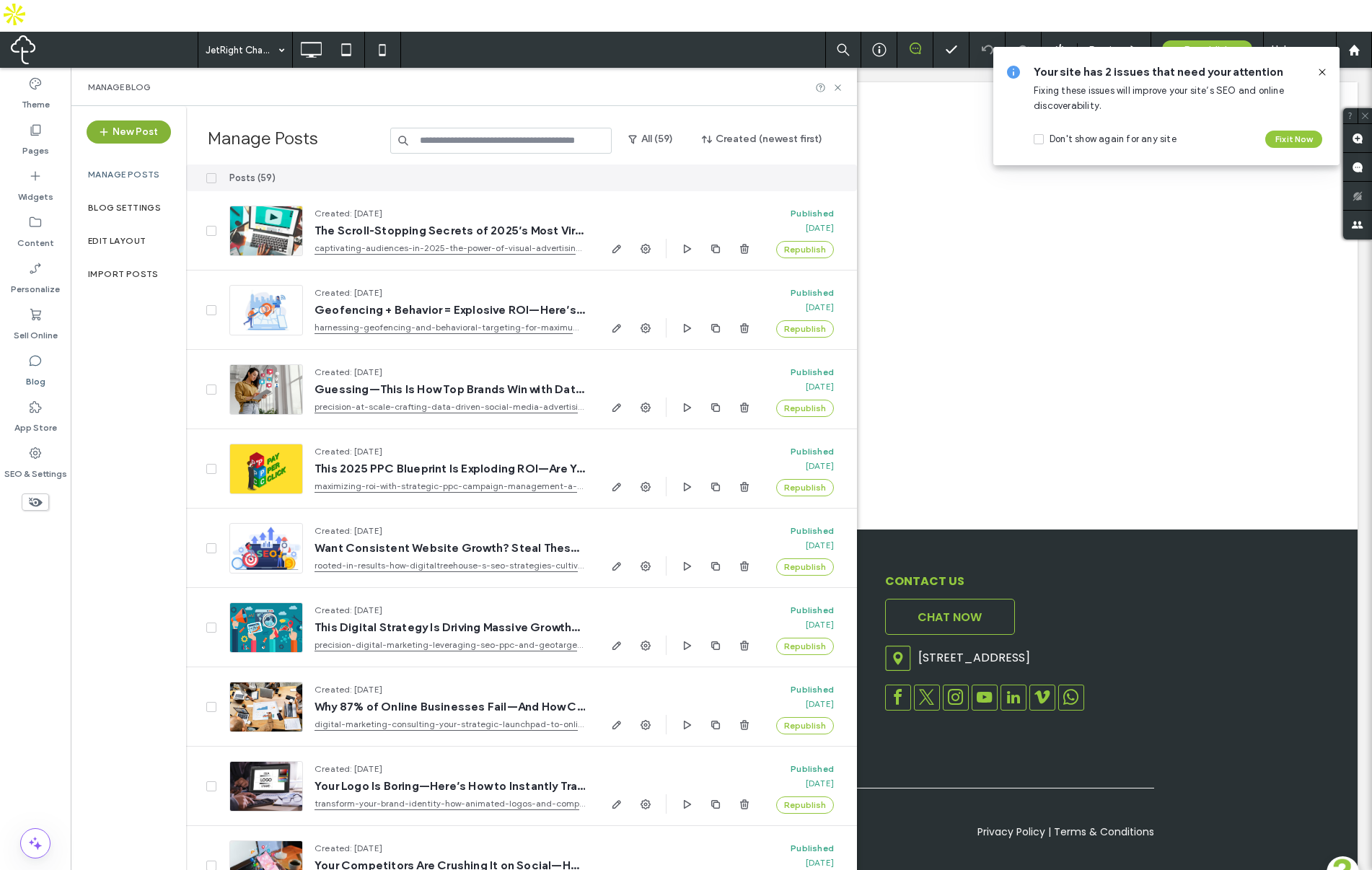
click at [142, 121] on button "New Post" at bounding box center [129, 132] width 84 height 23
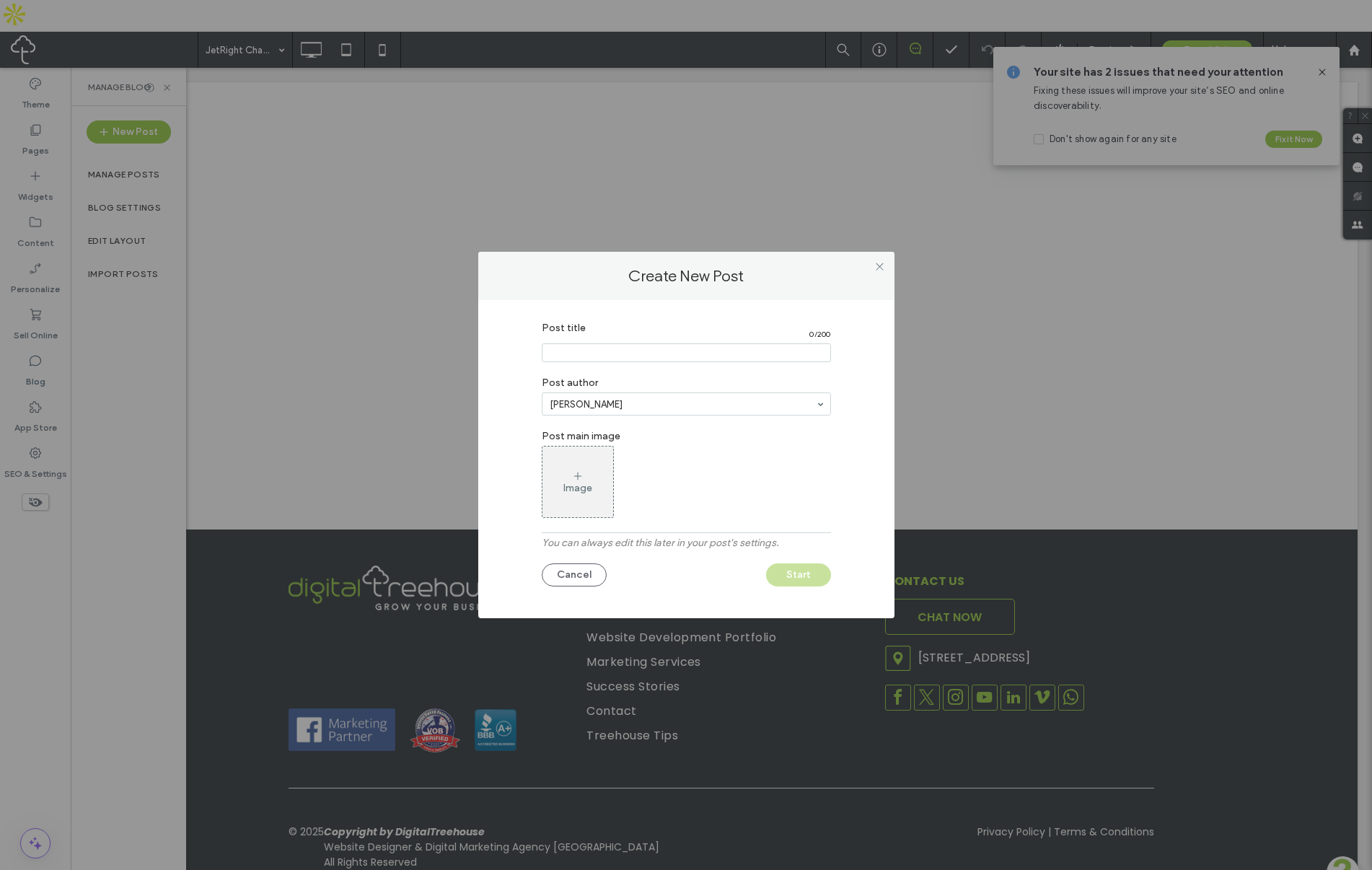
click at [605, 364] on section "Post title 0 / 200" at bounding box center [686, 342] width 290 height 54
click at [881, 261] on icon at bounding box center [880, 267] width 11 height 11
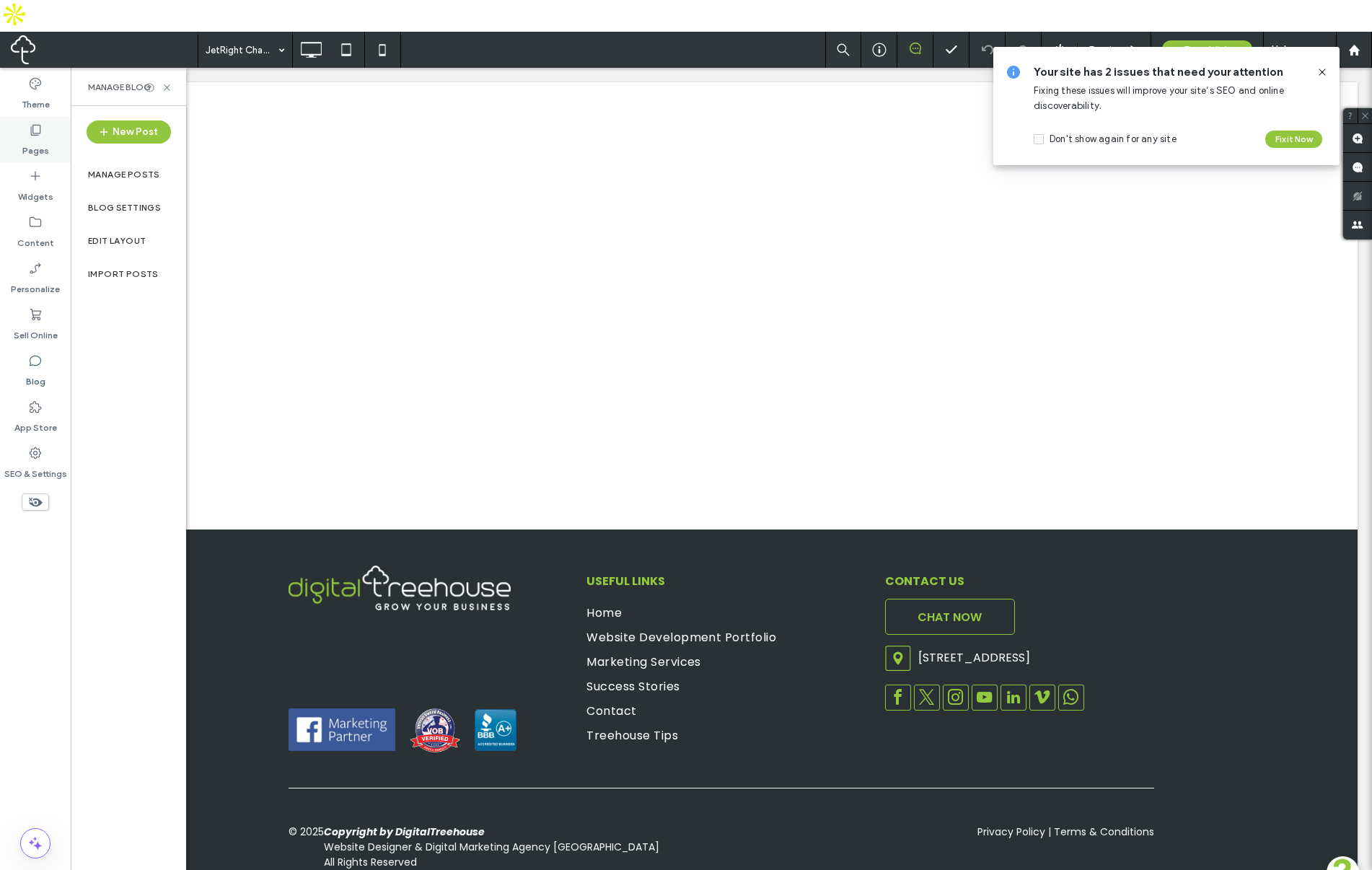
click at [36, 137] on label "Pages" at bounding box center [36, 147] width 27 height 21
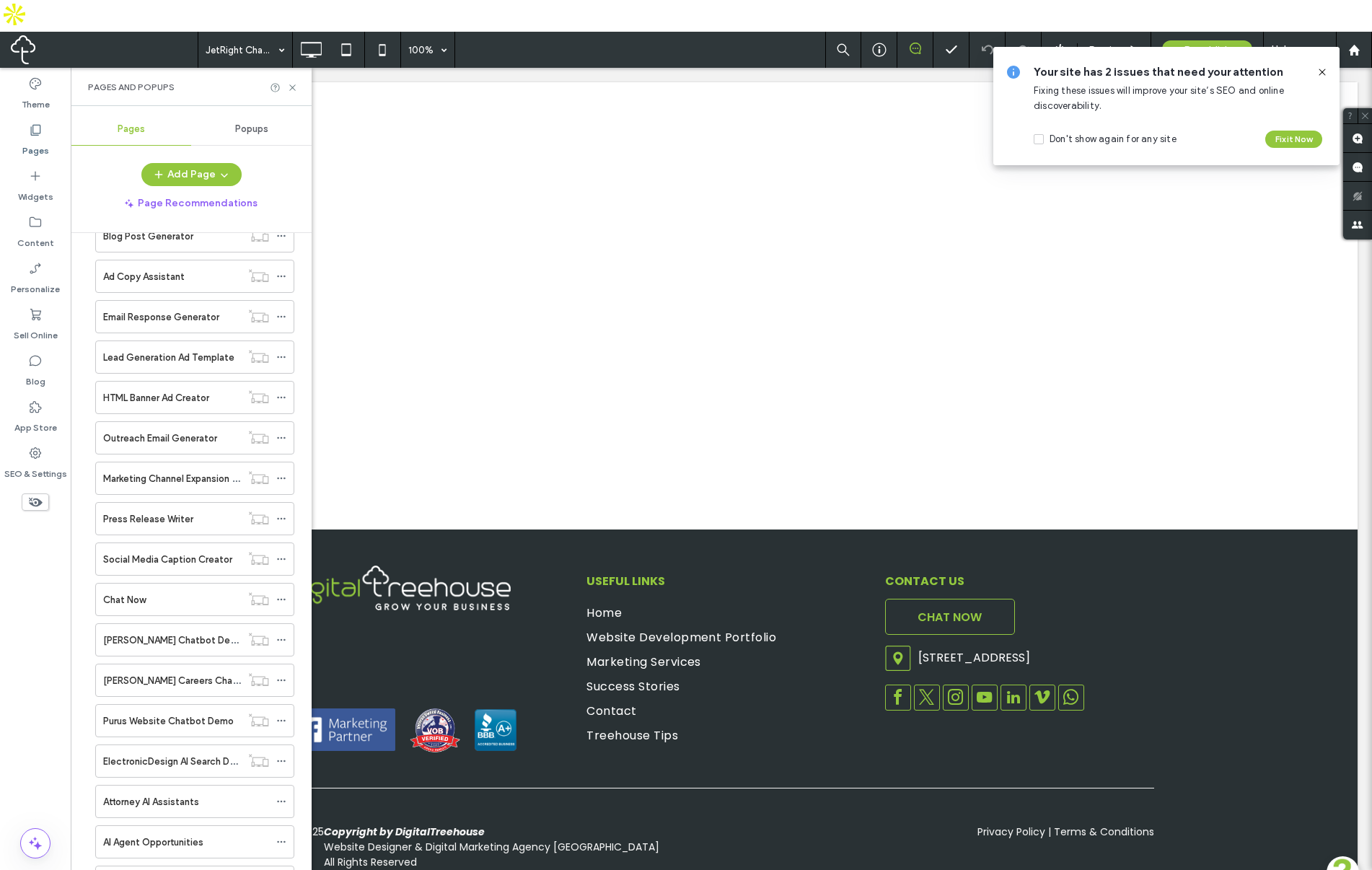
scroll to position [1250, 0]
click at [178, 789] on label "JetRight Chatbot Demo" at bounding box center [156, 801] width 106 height 25
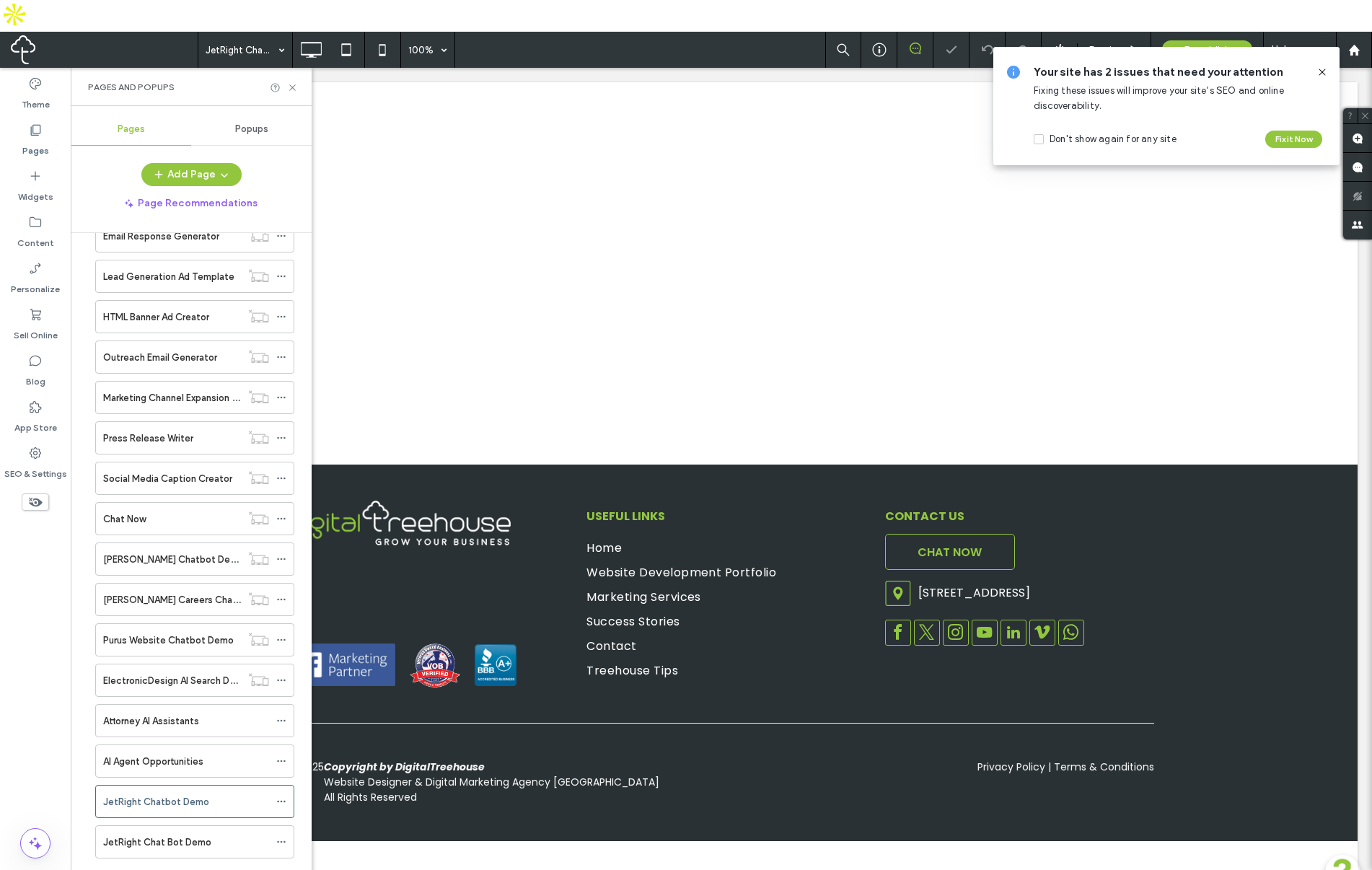
click at [1318, 68] on icon at bounding box center [1322, 72] width 12 height 12
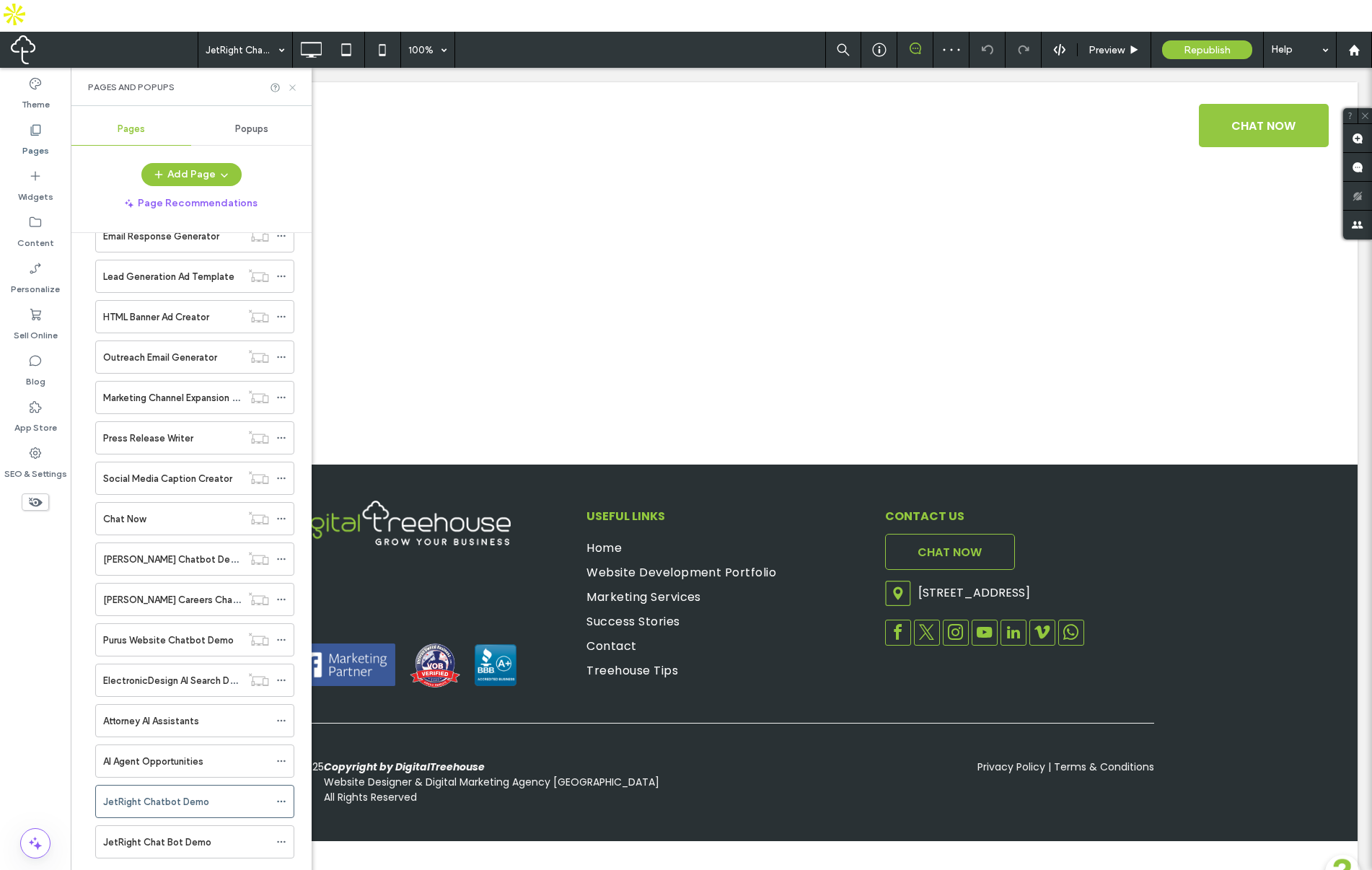
click at [294, 82] on icon at bounding box center [293, 88] width 11 height 11
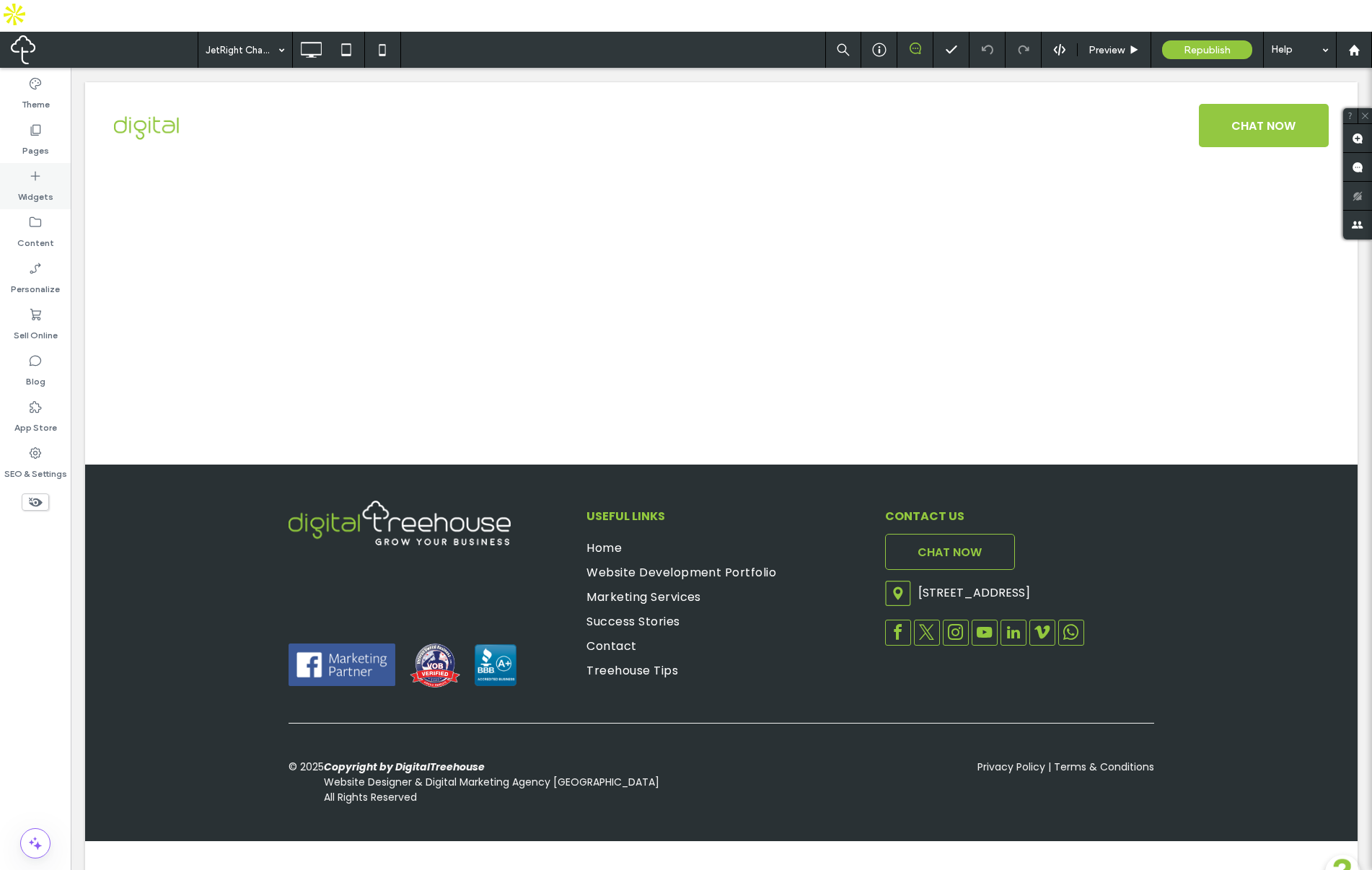
click at [32, 169] on icon at bounding box center [36, 176] width 14 height 14
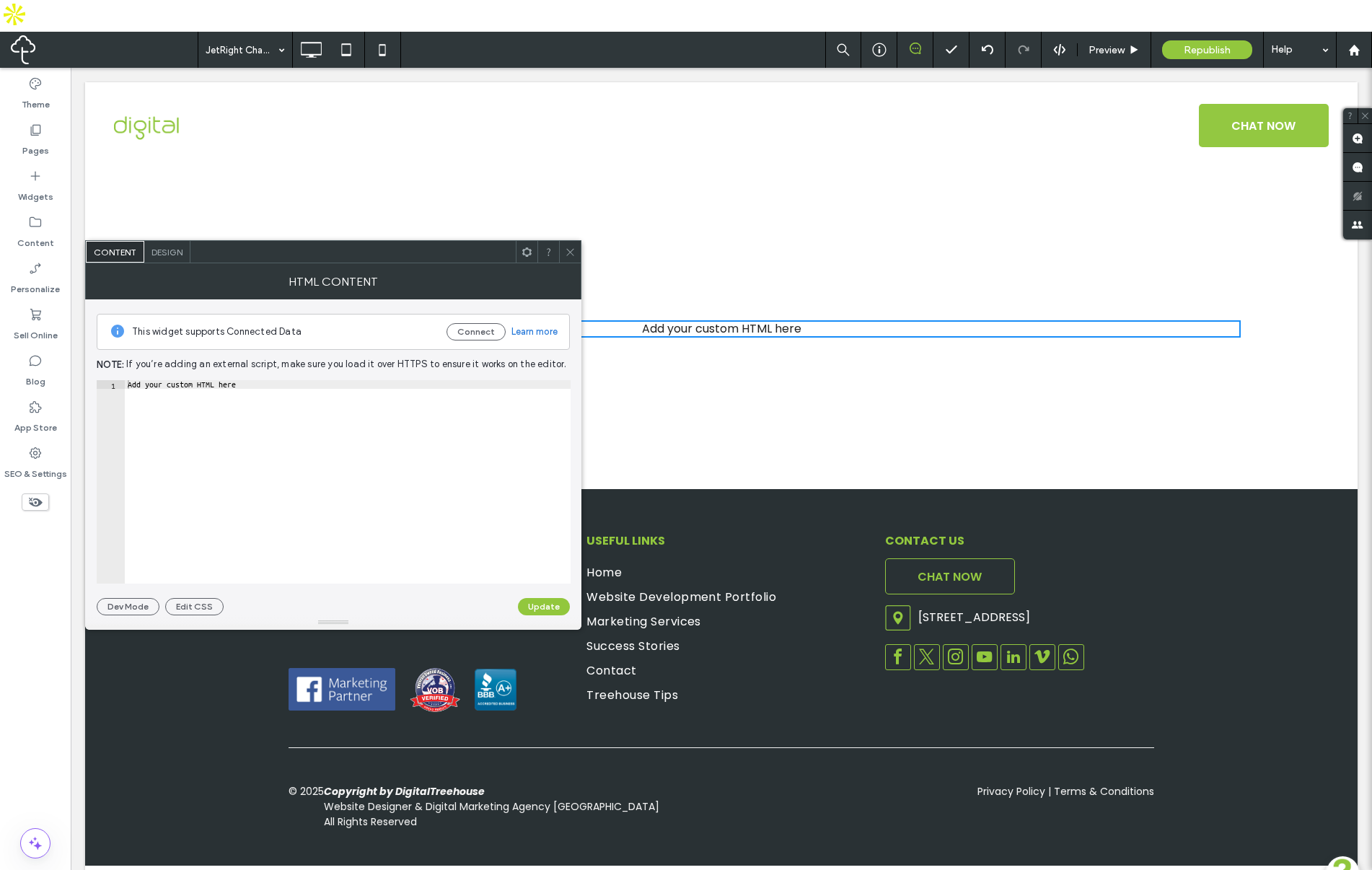
click at [226, 388] on div "Add your custom HTML here" at bounding box center [347, 491] width 446 height 221
paste textarea "**********"
type textarea "**********"
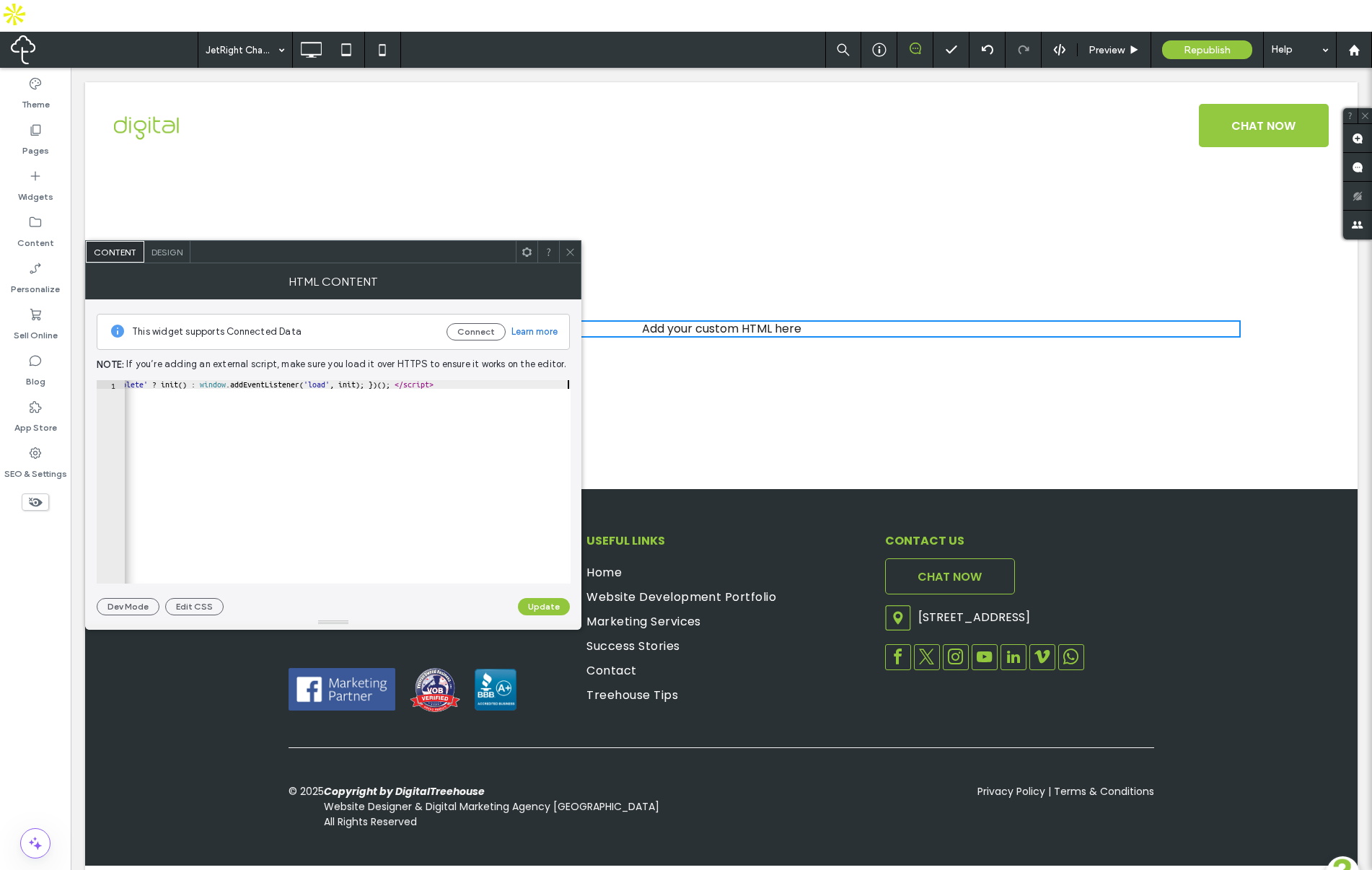
scroll to position [0, 811]
click at [540, 604] on button "Update" at bounding box center [544, 607] width 52 height 17
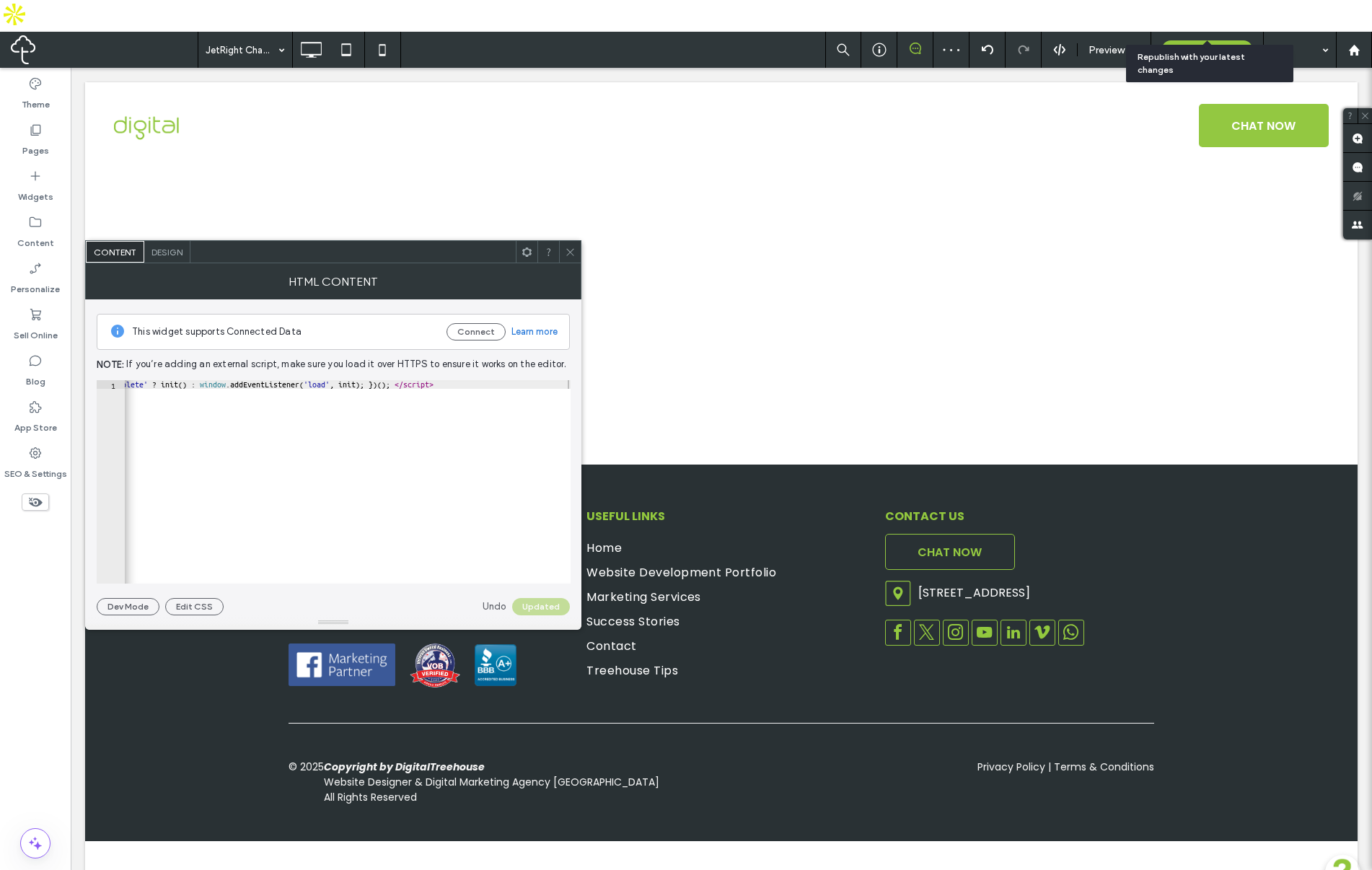
click at [1183, 44] on span "Republish" at bounding box center [1206, 50] width 47 height 13
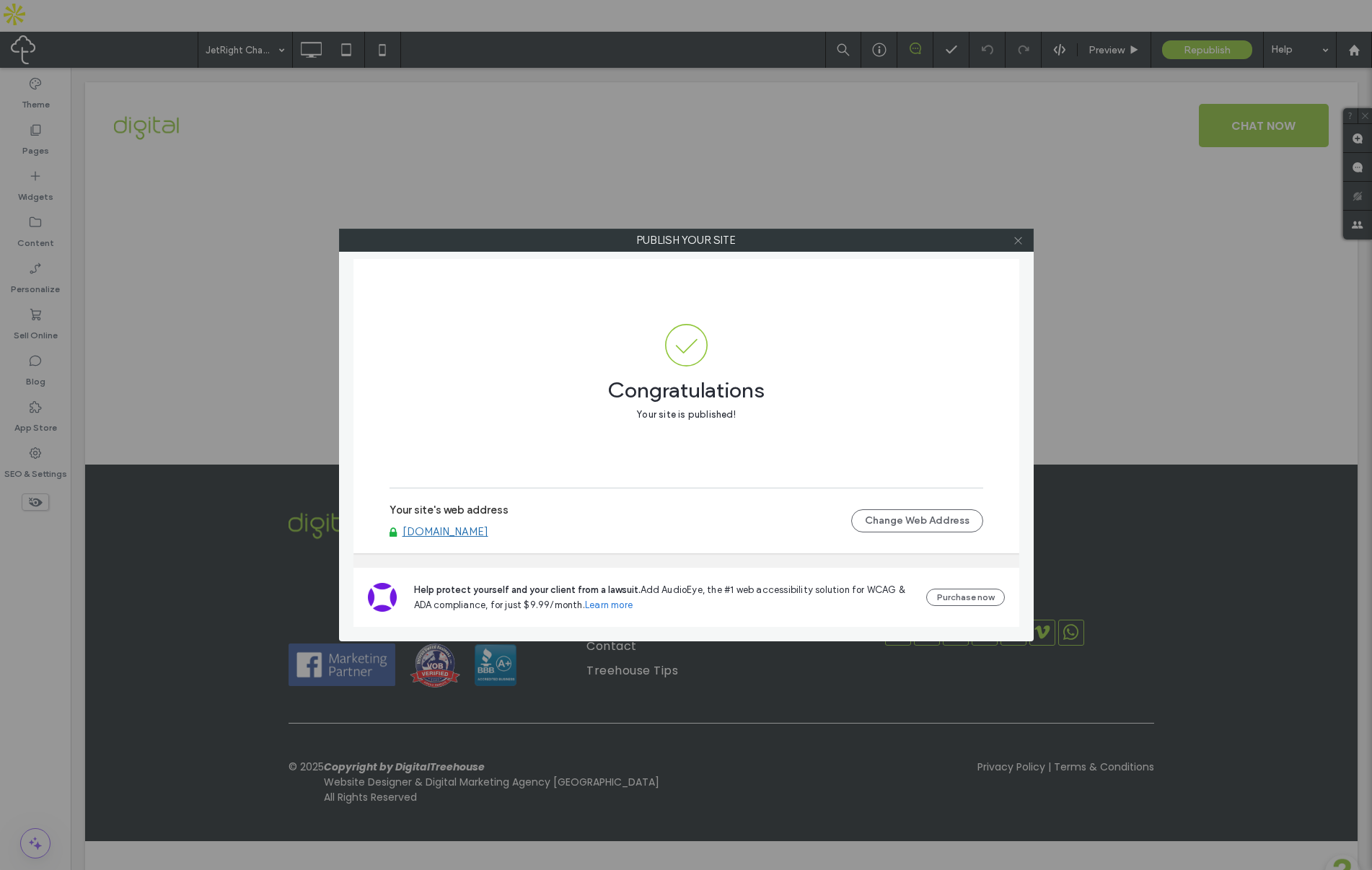
click at [1015, 244] on icon at bounding box center [1019, 241] width 11 height 11
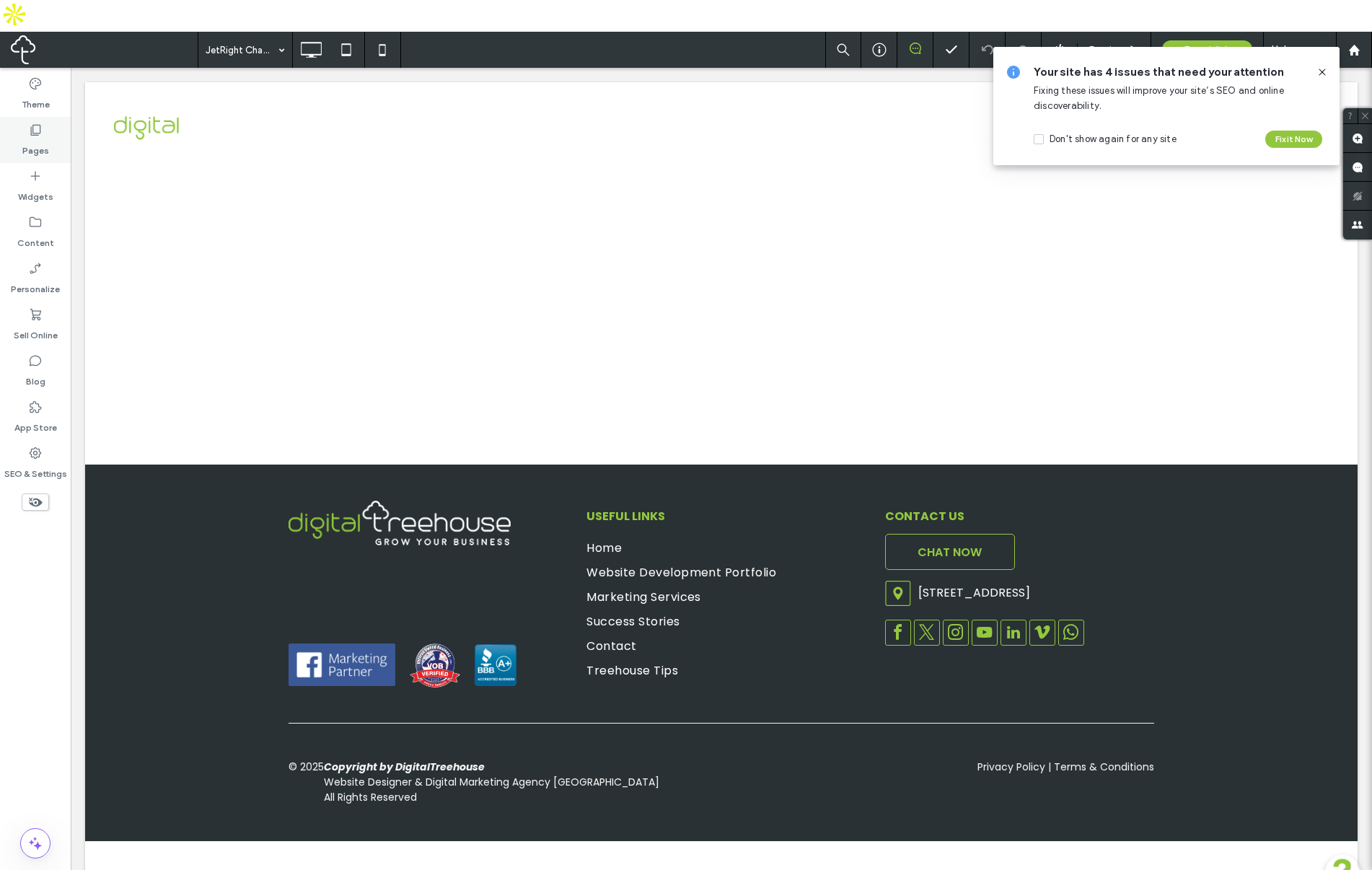
click at [36, 137] on label "Pages" at bounding box center [36, 147] width 27 height 21
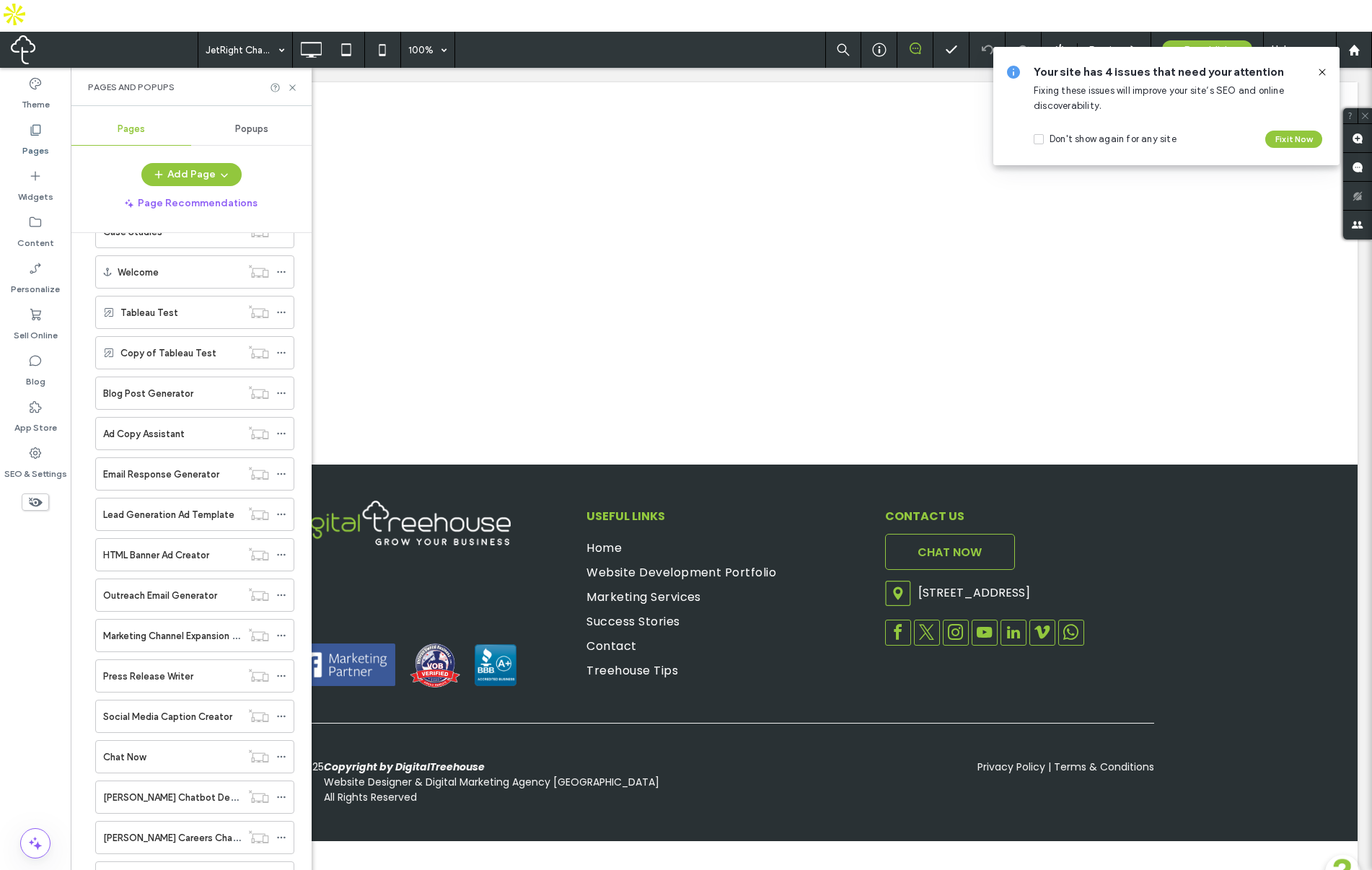
scroll to position [1250, 0]
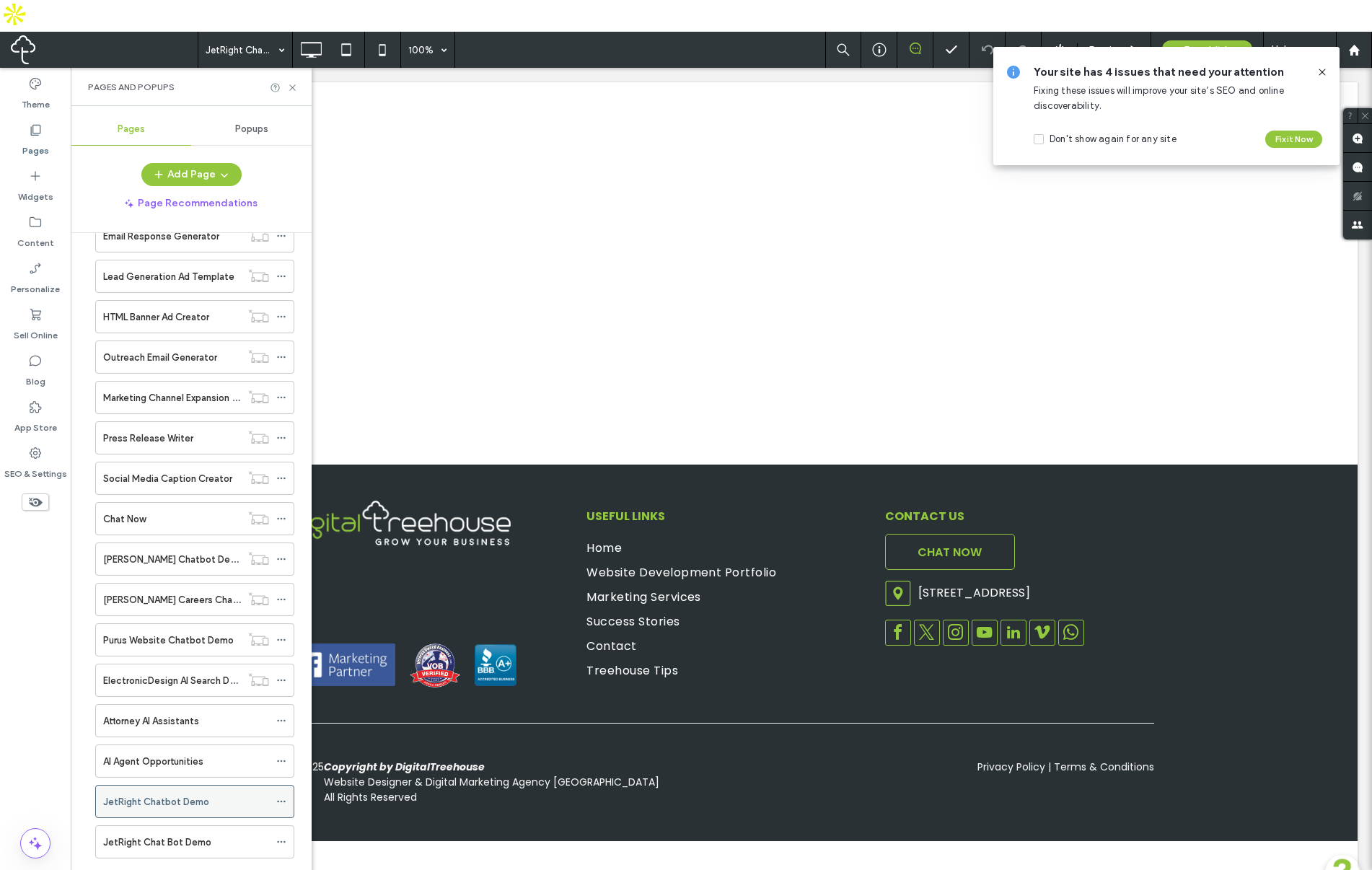
click at [281, 796] on icon at bounding box center [281, 801] width 10 height 10
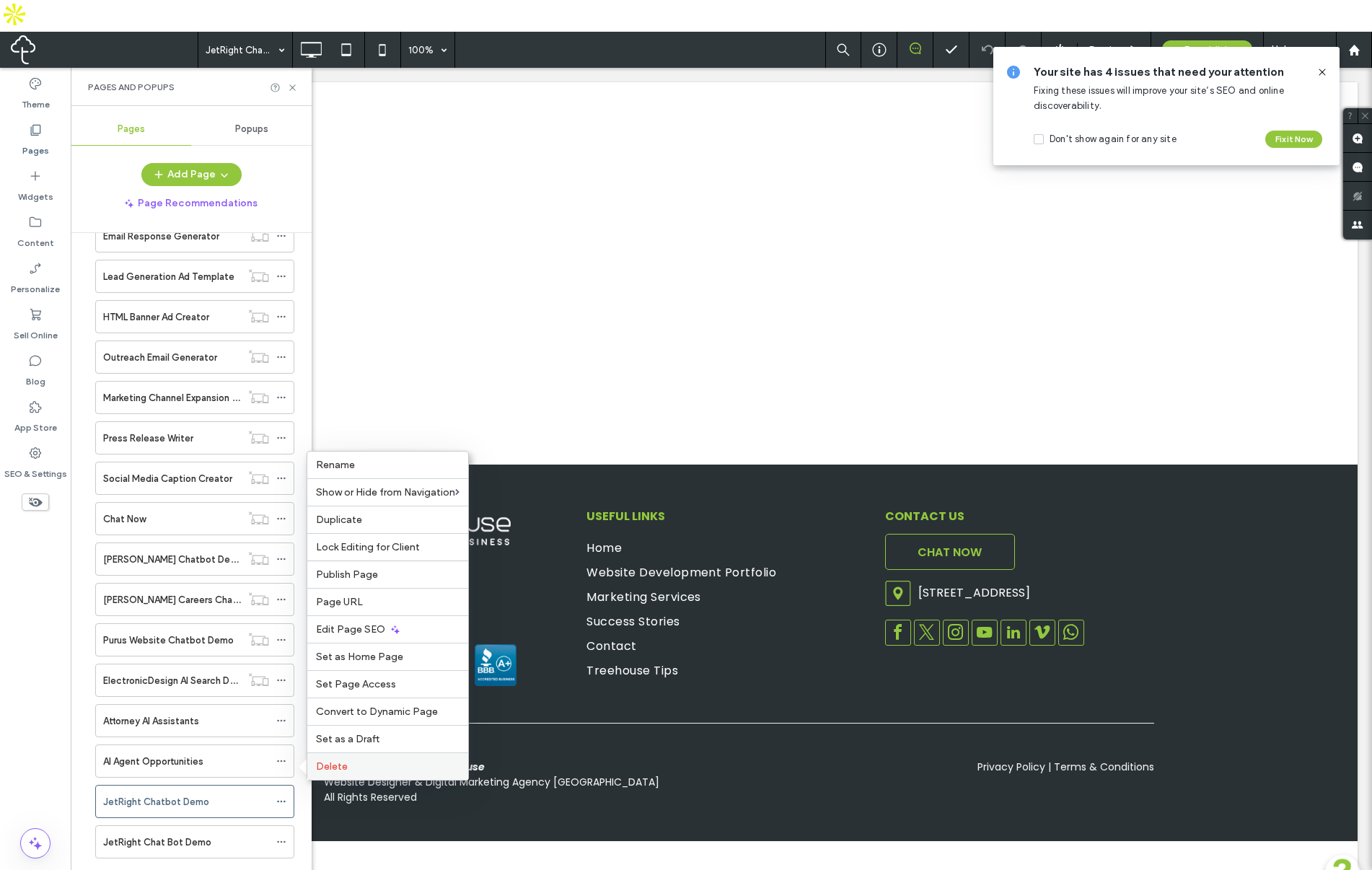
click at [328, 764] on span "Delete" at bounding box center [331, 767] width 32 height 13
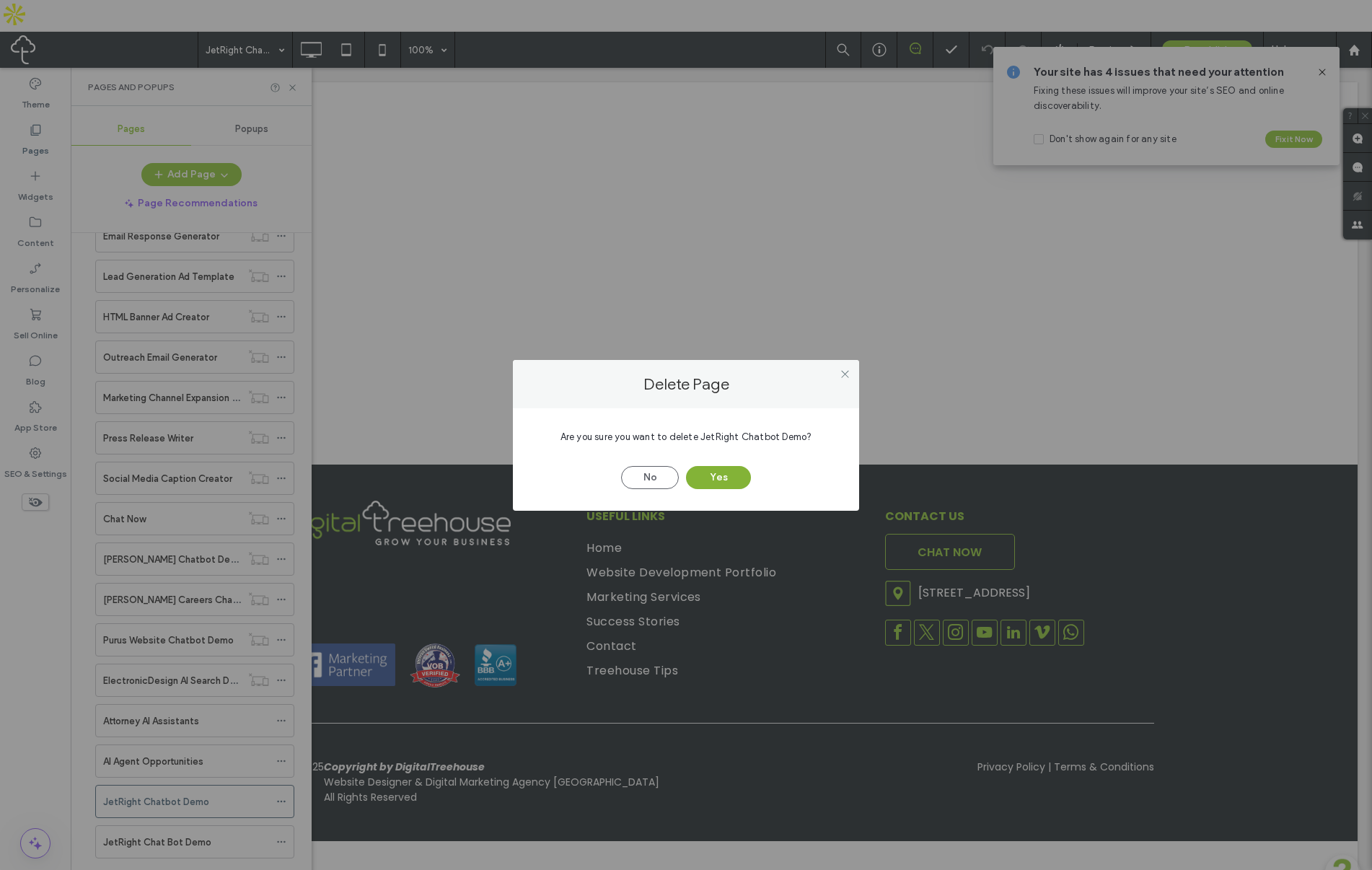
click at [727, 470] on button "Yes" at bounding box center [719, 477] width 65 height 23
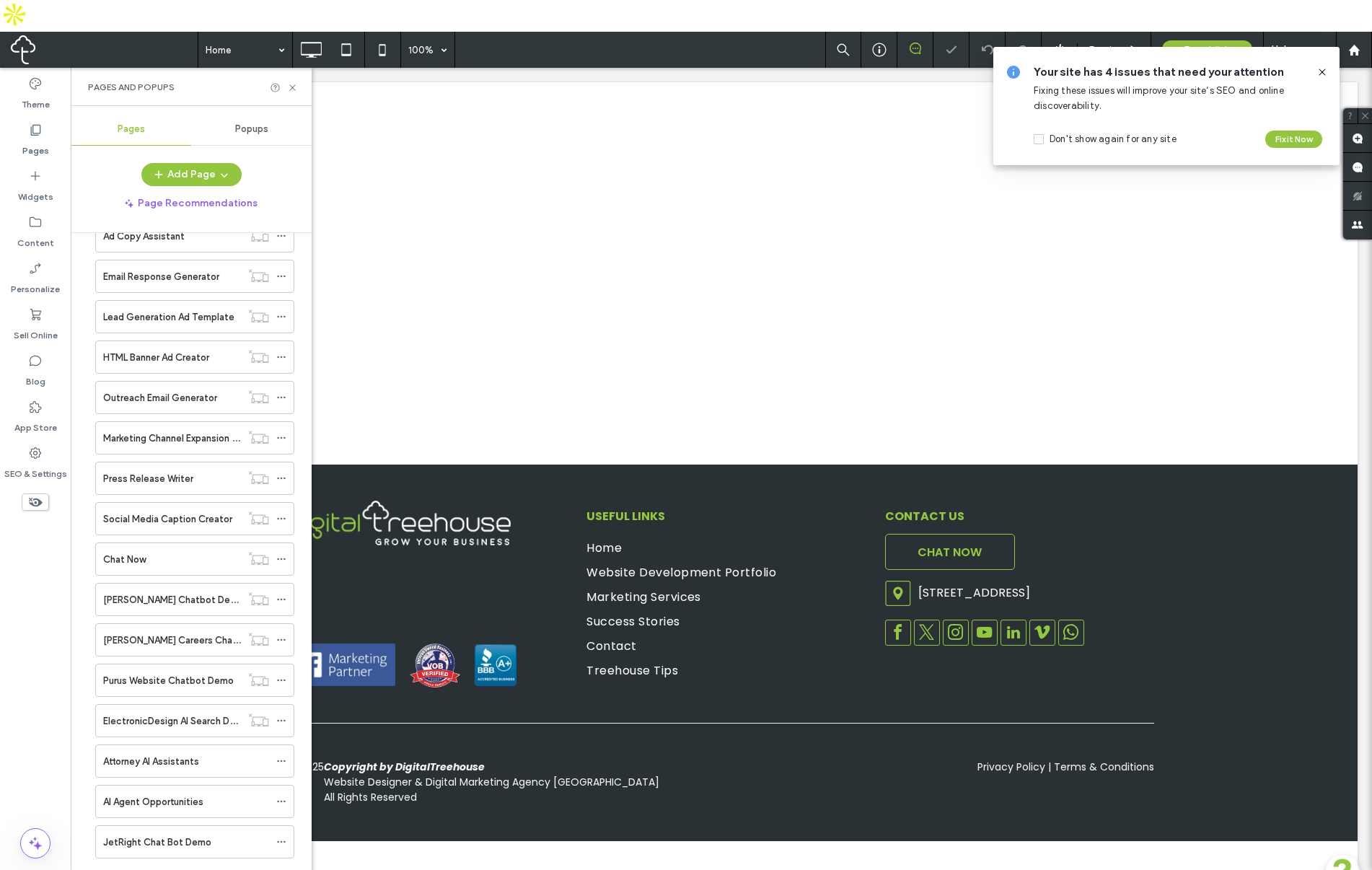
scroll to position [1209, 0]
click at [275, 811] on div at bounding box center [686, 435] width 1372 height 870
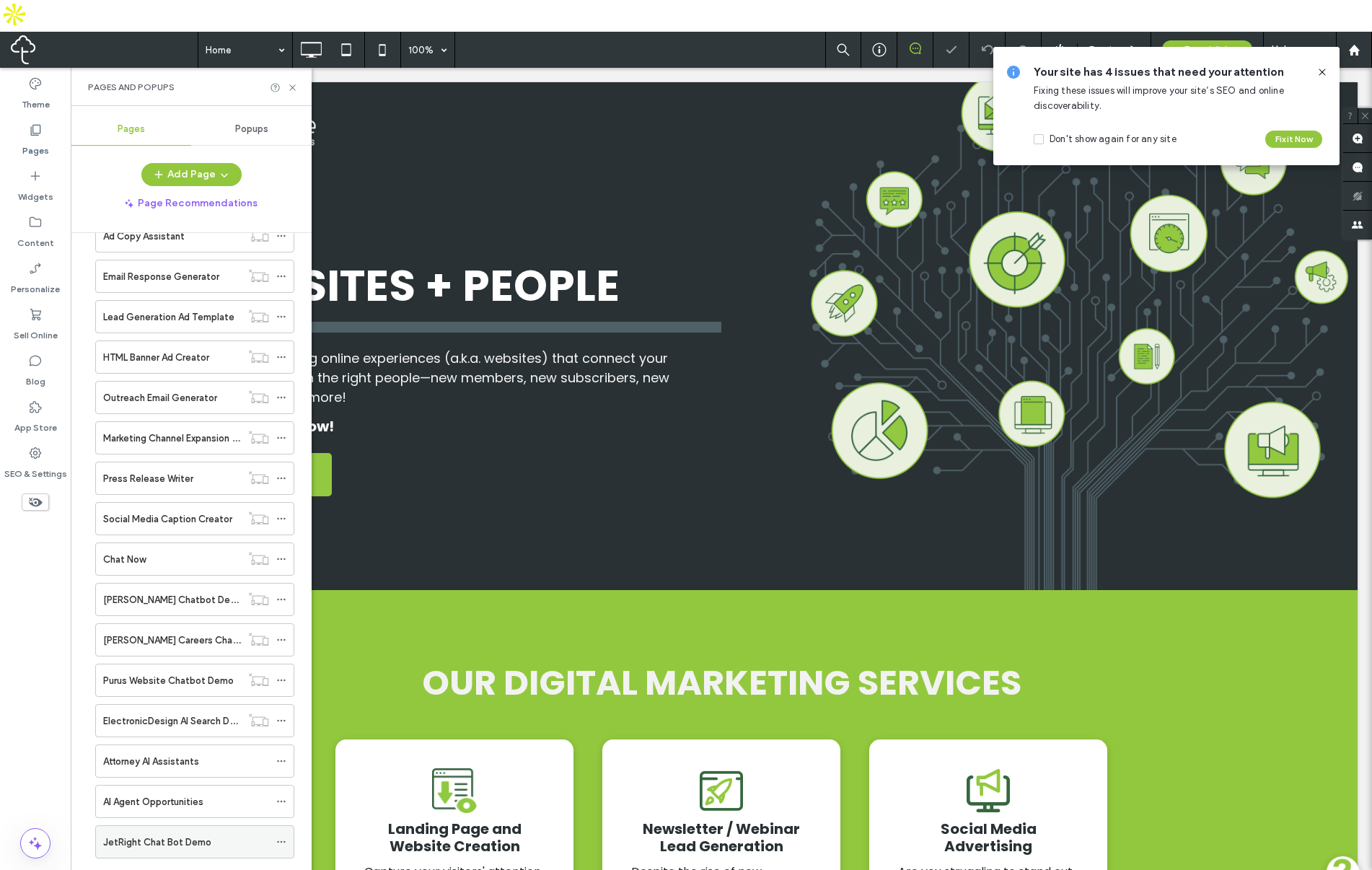
click at [279, 837] on icon at bounding box center [281, 842] width 10 height 10
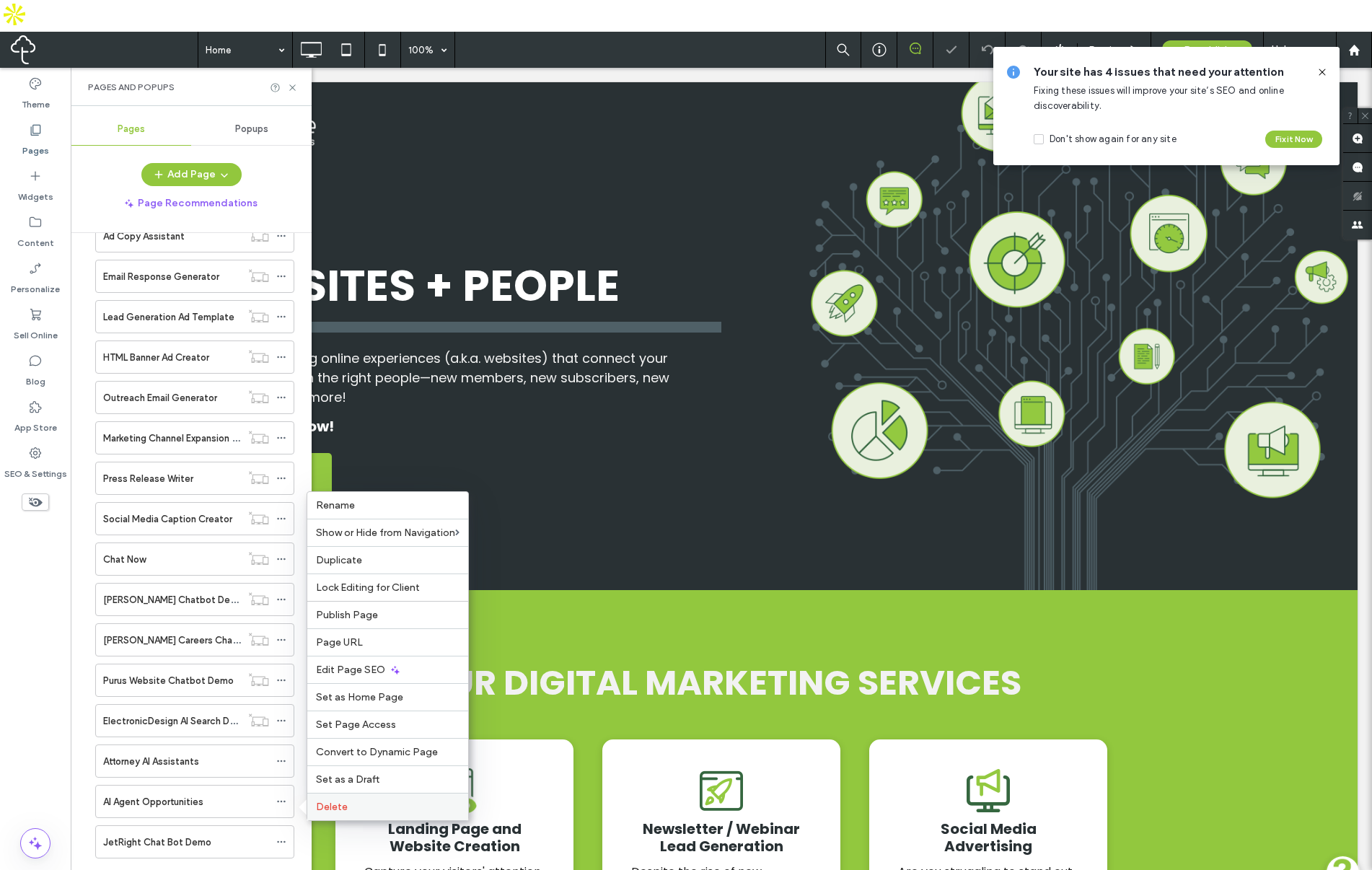
click at [329, 806] on span "Delete" at bounding box center [331, 807] width 32 height 13
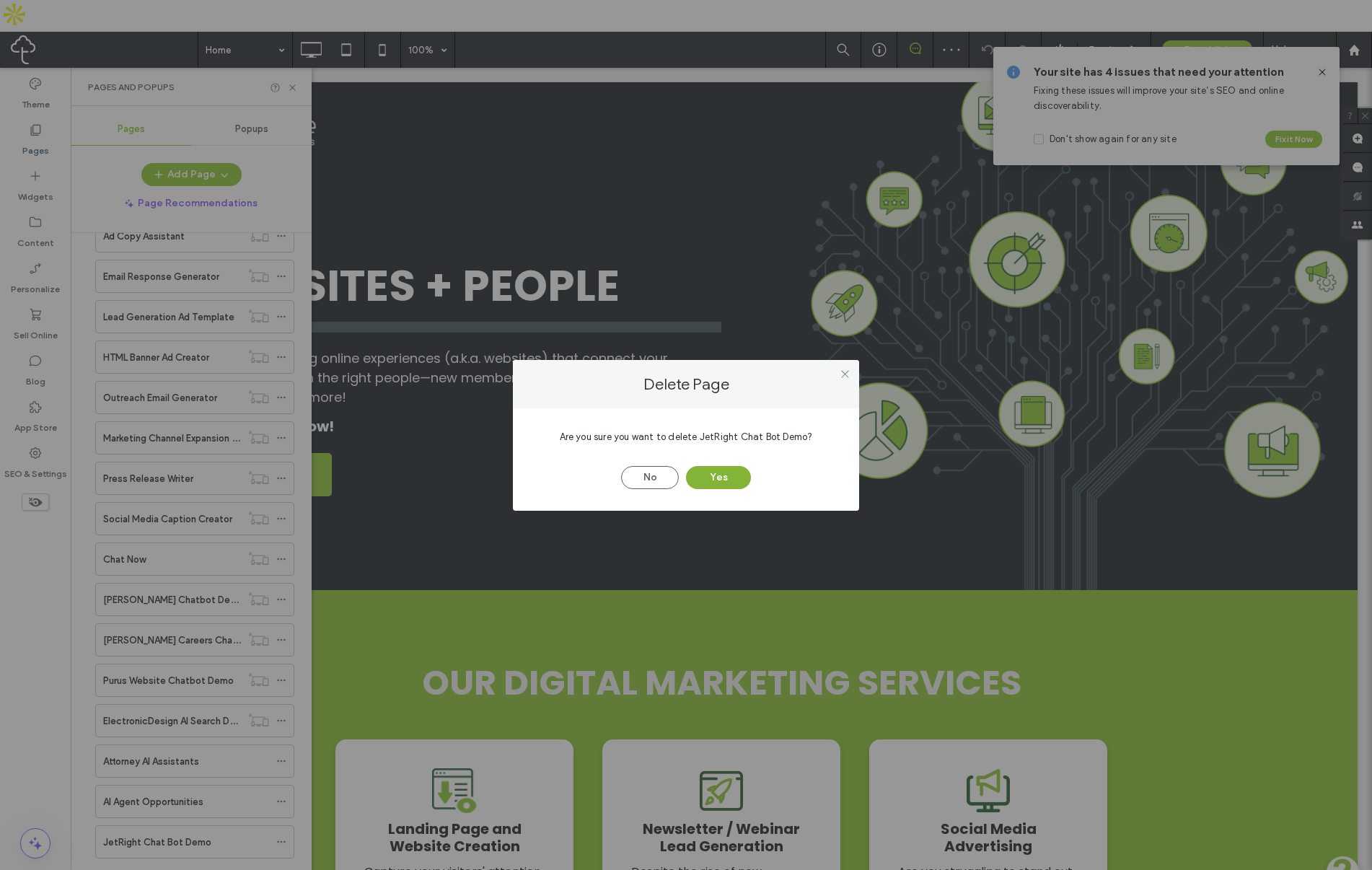
click at [703, 471] on button "Yes" at bounding box center [719, 477] width 65 height 23
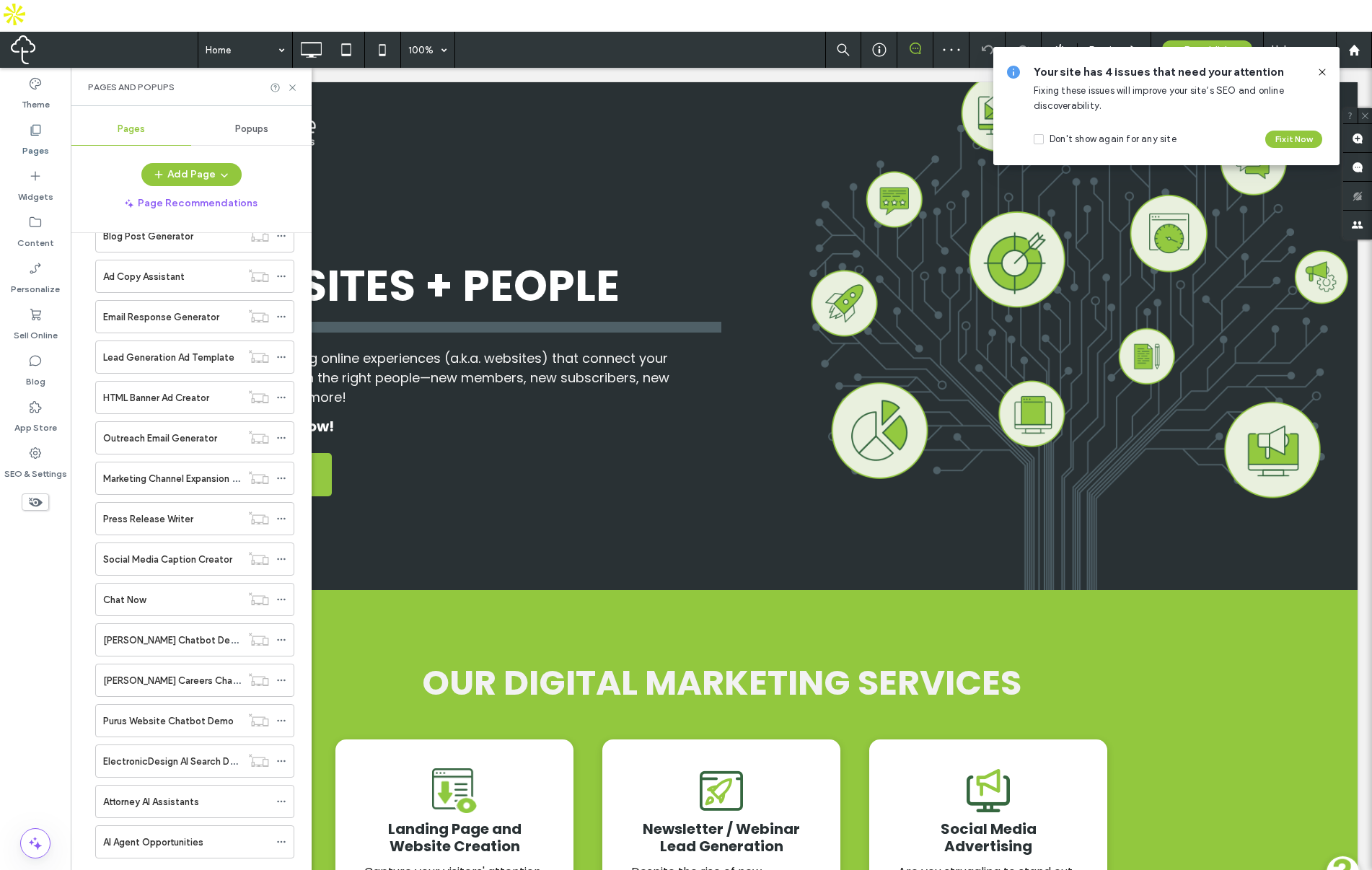
scroll to position [1169, 0]
click at [1190, 32] on div "Republish" at bounding box center [1207, 50] width 90 height 36
click at [1194, 44] on span "Republish" at bounding box center [1206, 50] width 47 height 13
